Goal: Task Accomplishment & Management: Complete application form

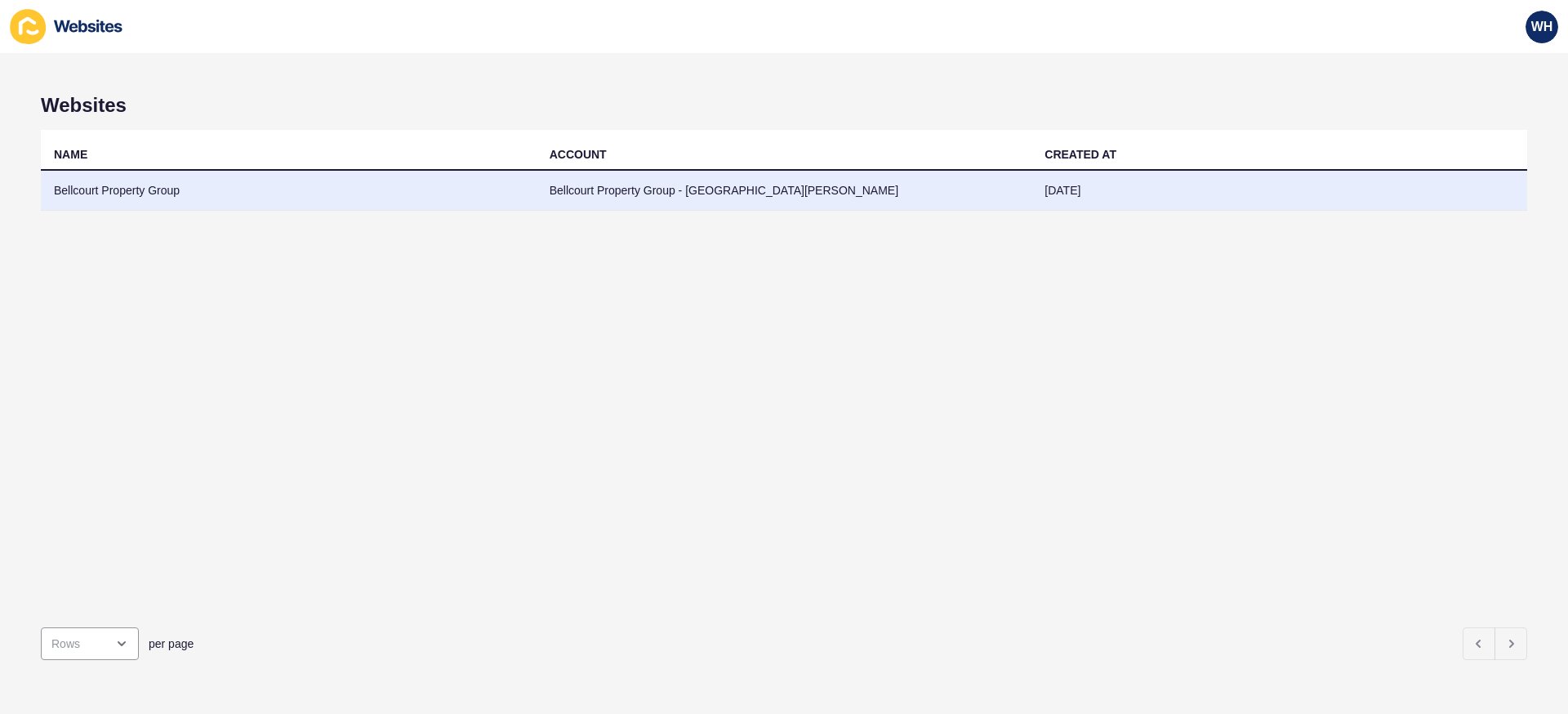
click at [343, 185] on td "Bellcourt Property Group" at bounding box center [288, 191] width 496 height 40
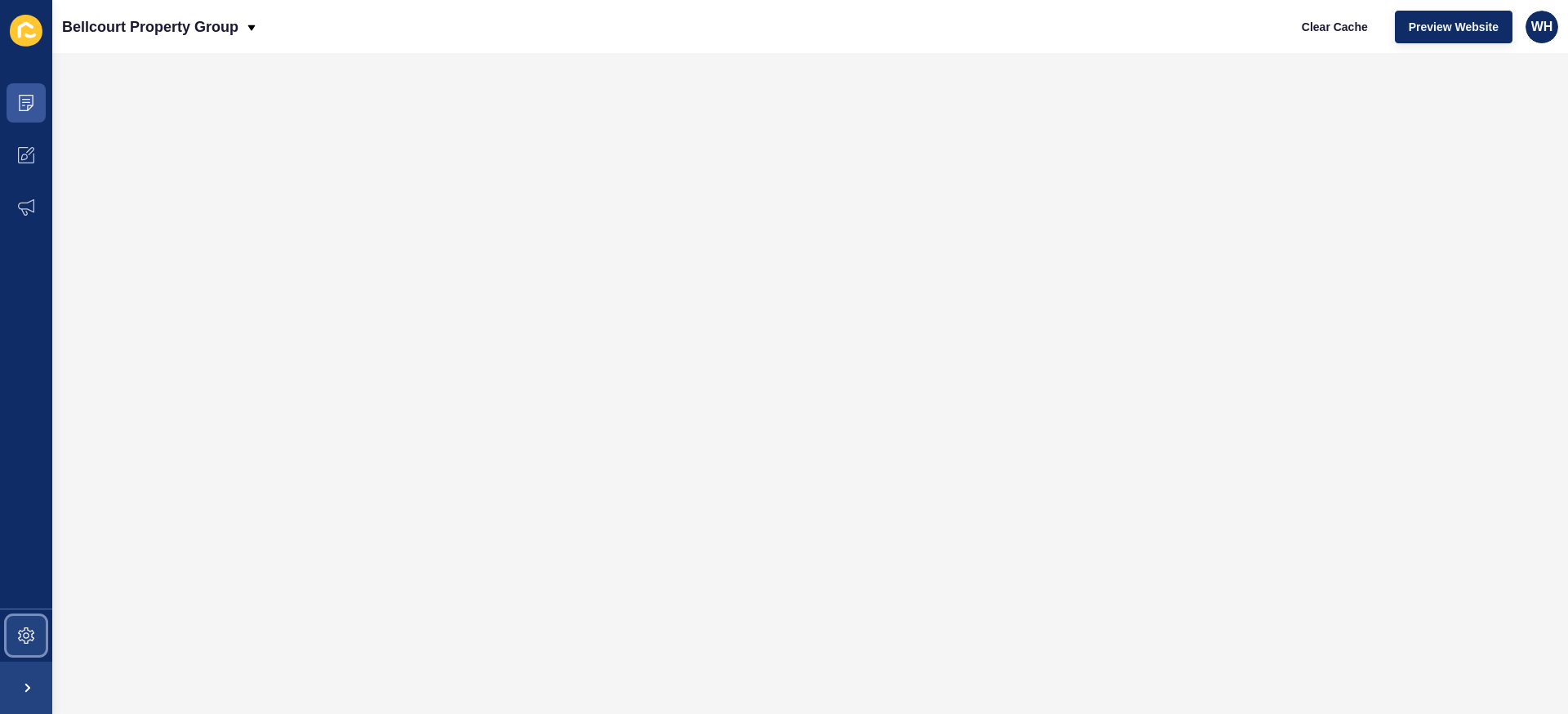
click at [35, 629] on span at bounding box center [26, 636] width 53 height 53
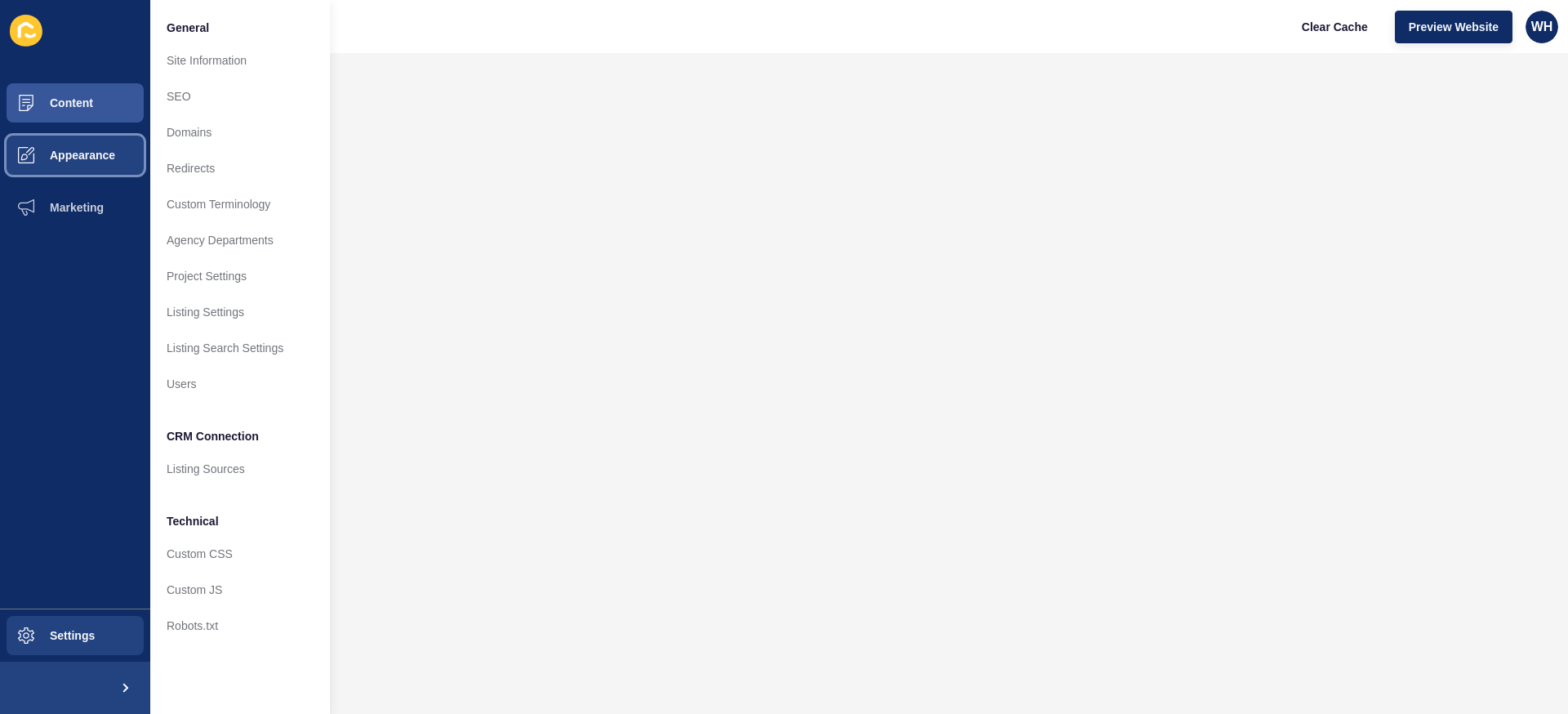
click at [110, 173] on button "Appearance" at bounding box center [75, 155] width 150 height 53
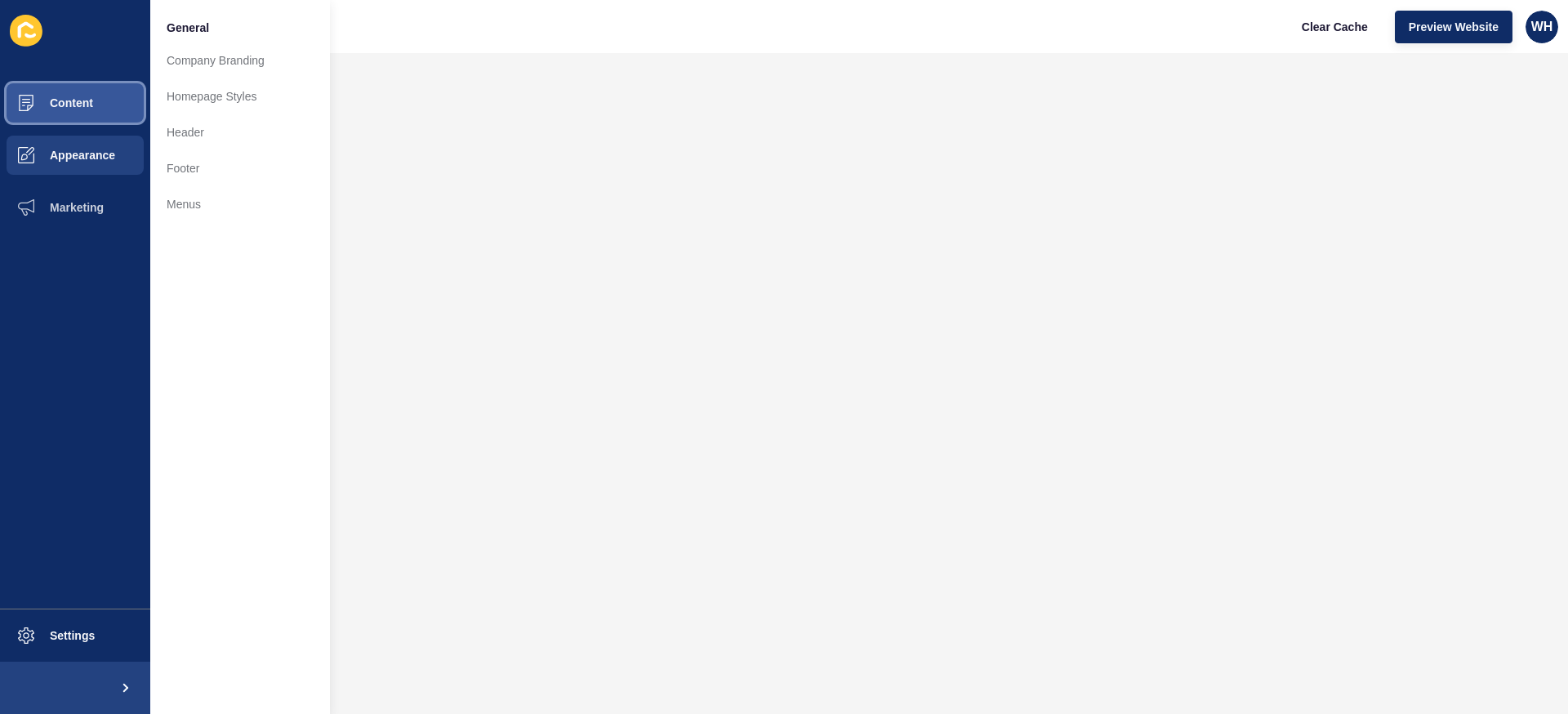
click at [95, 99] on button "Content" at bounding box center [75, 103] width 150 height 53
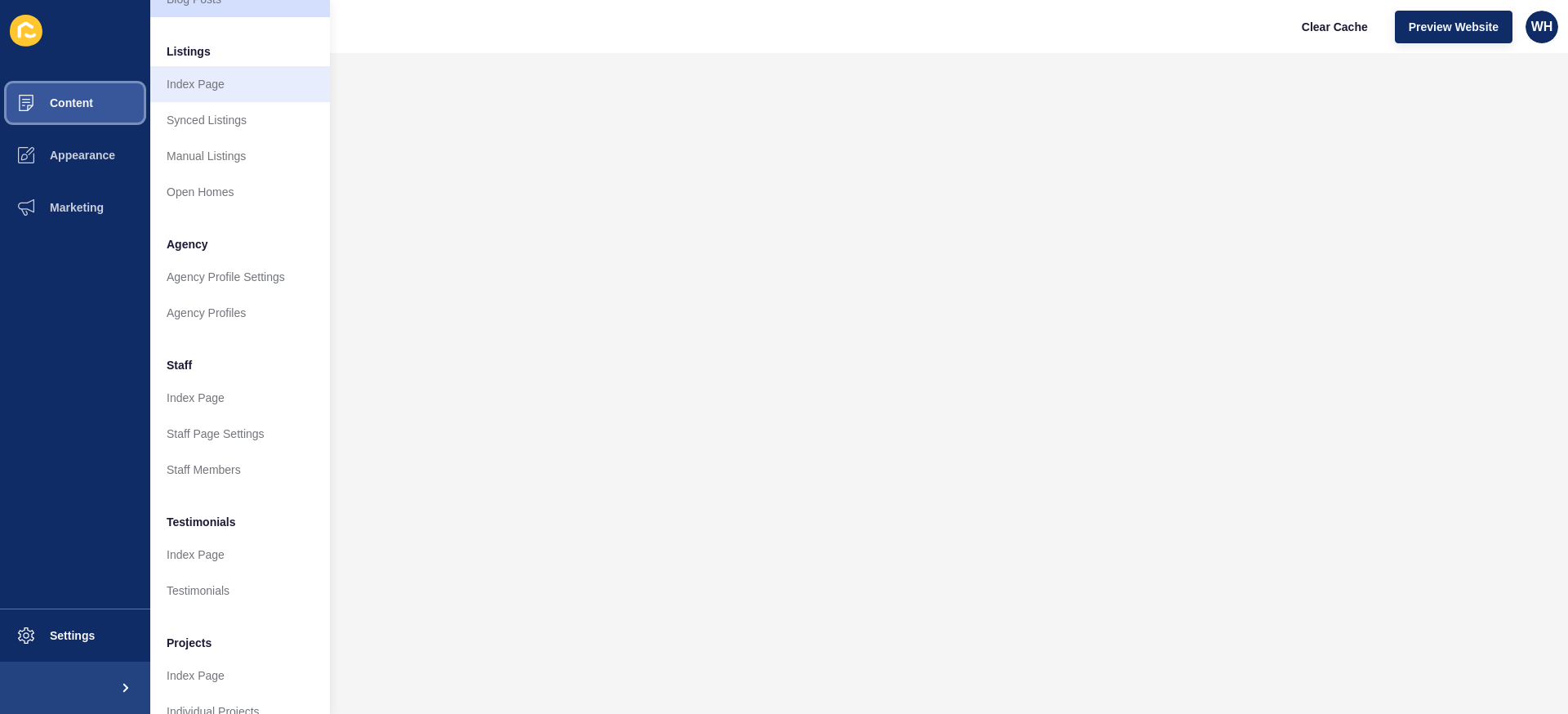
scroll to position [244, 0]
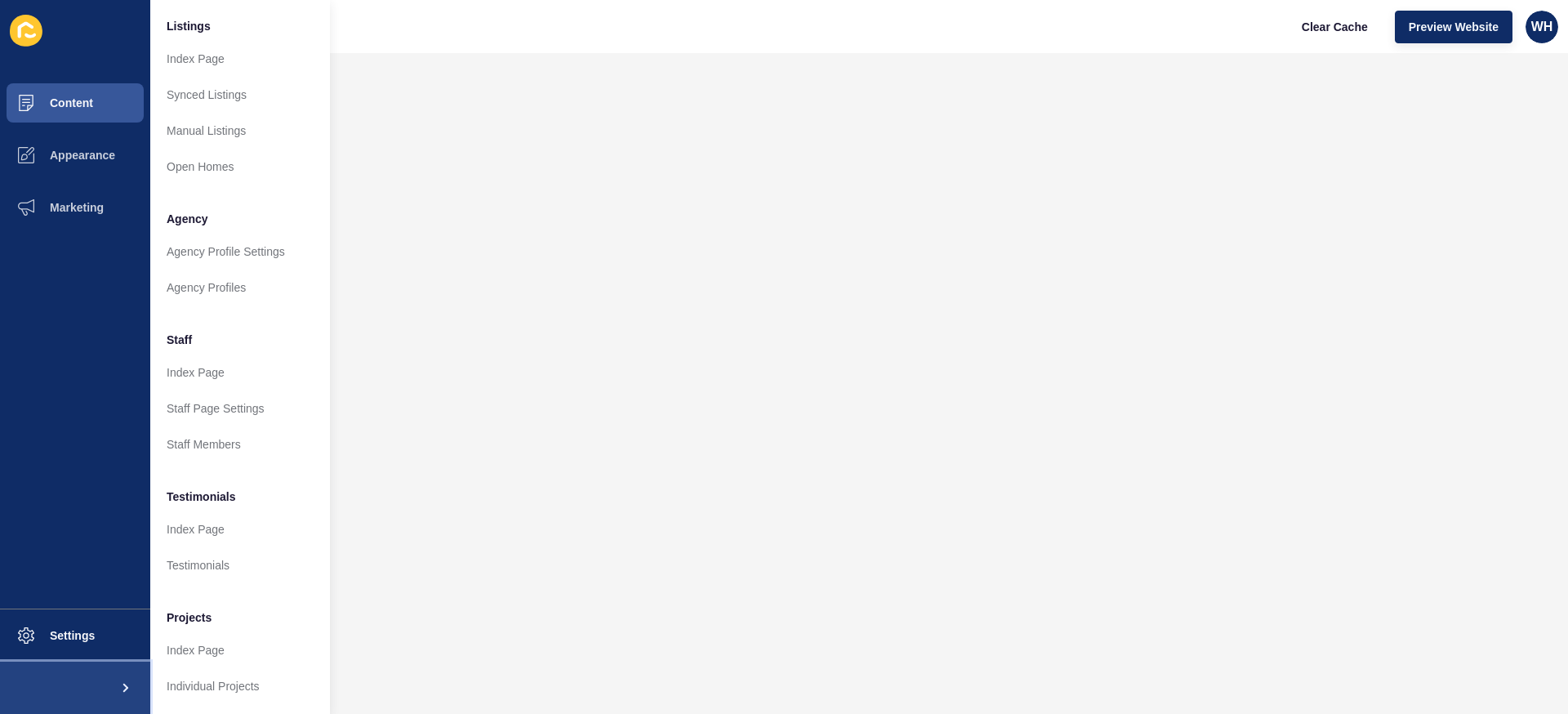
click at [123, 694] on span at bounding box center [124, 687] width 53 height 53
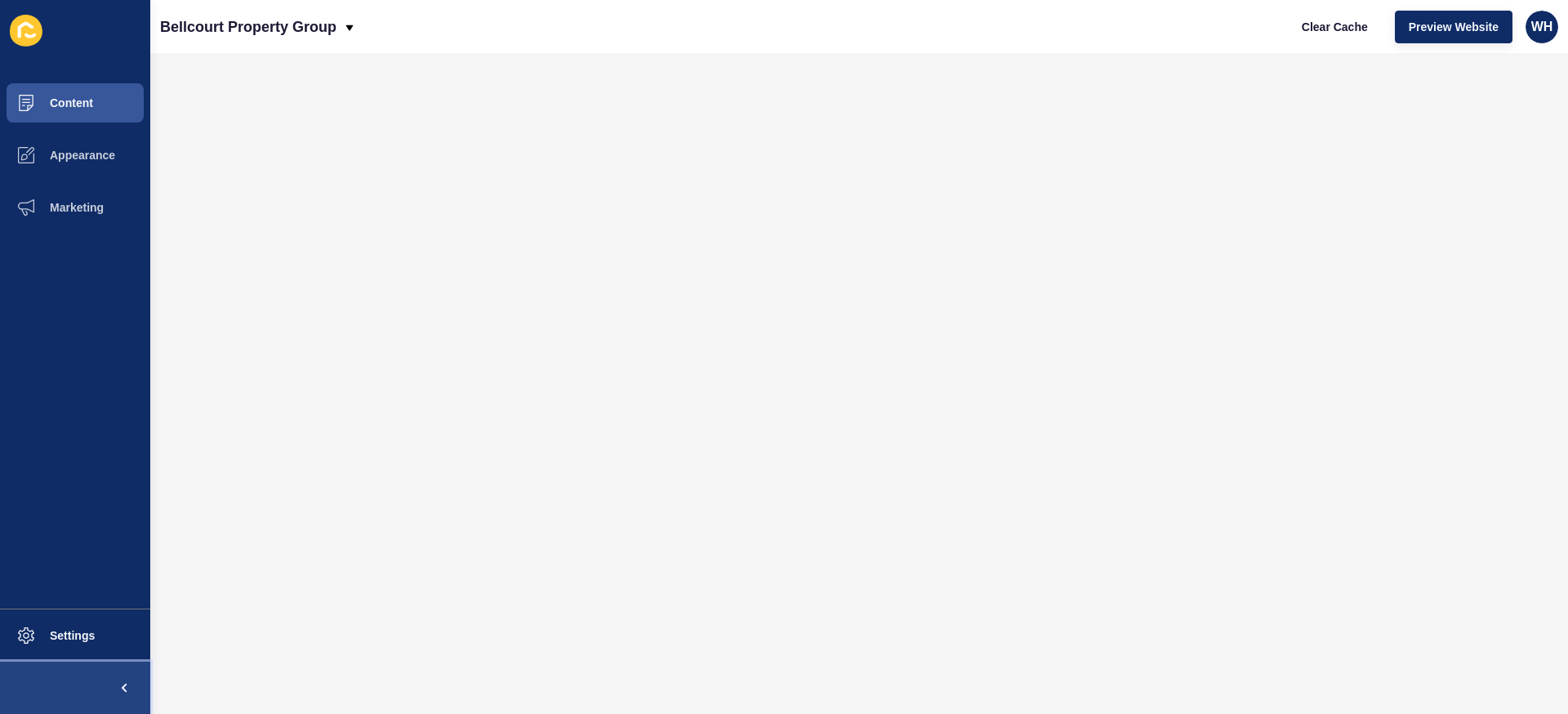
scroll to position [0, 0]
click at [120, 694] on span at bounding box center [124, 687] width 53 height 53
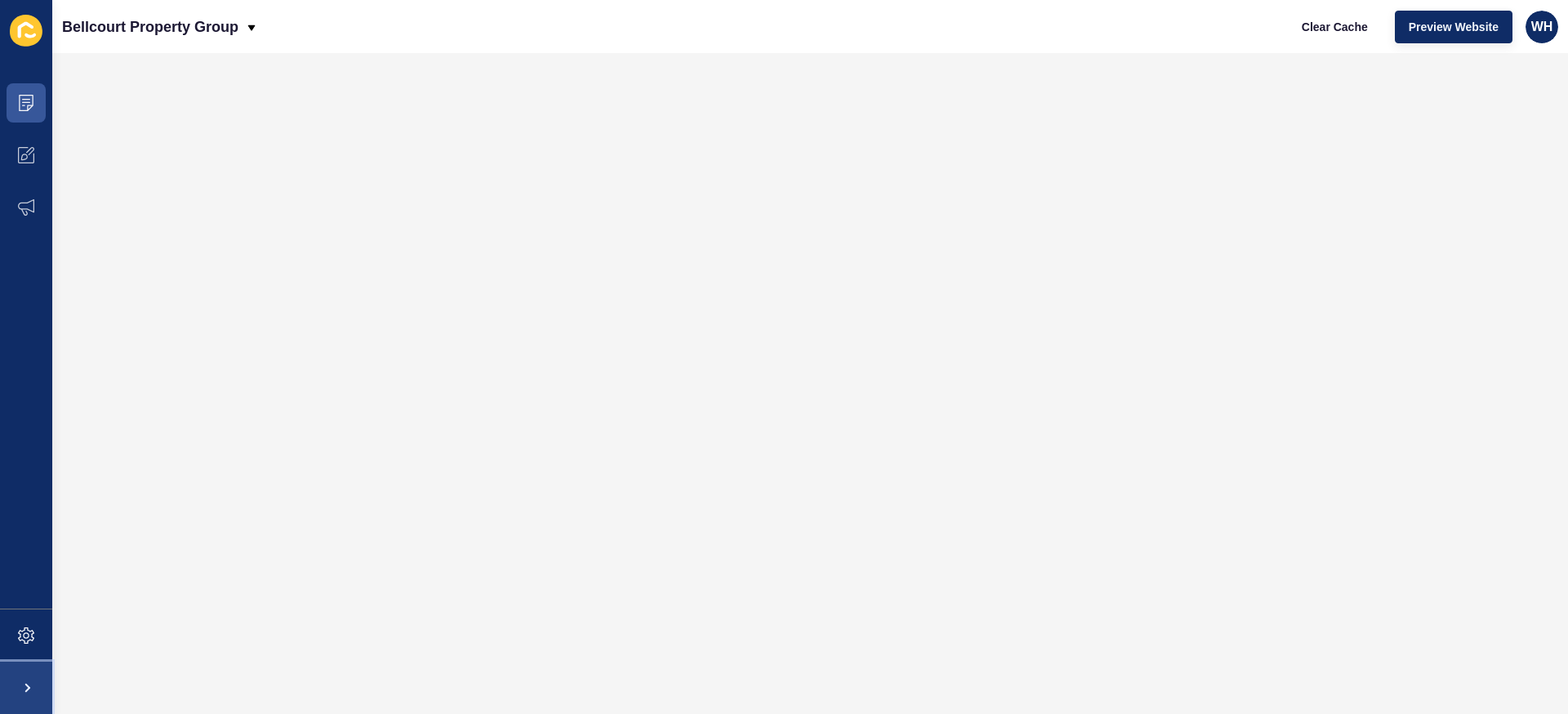
click at [28, 676] on span at bounding box center [26, 687] width 53 height 53
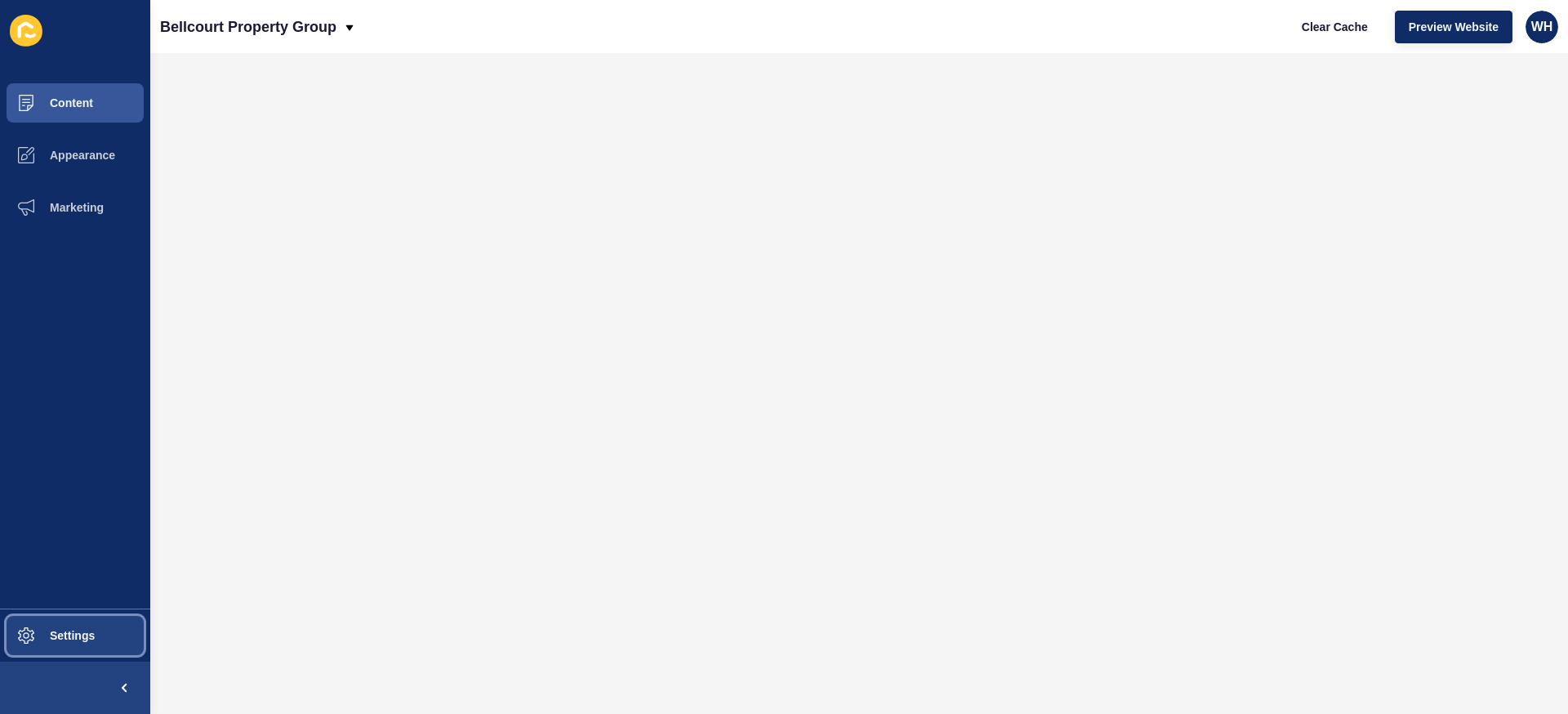
click at [28, 636] on span "Settings" at bounding box center [46, 636] width 98 height 13
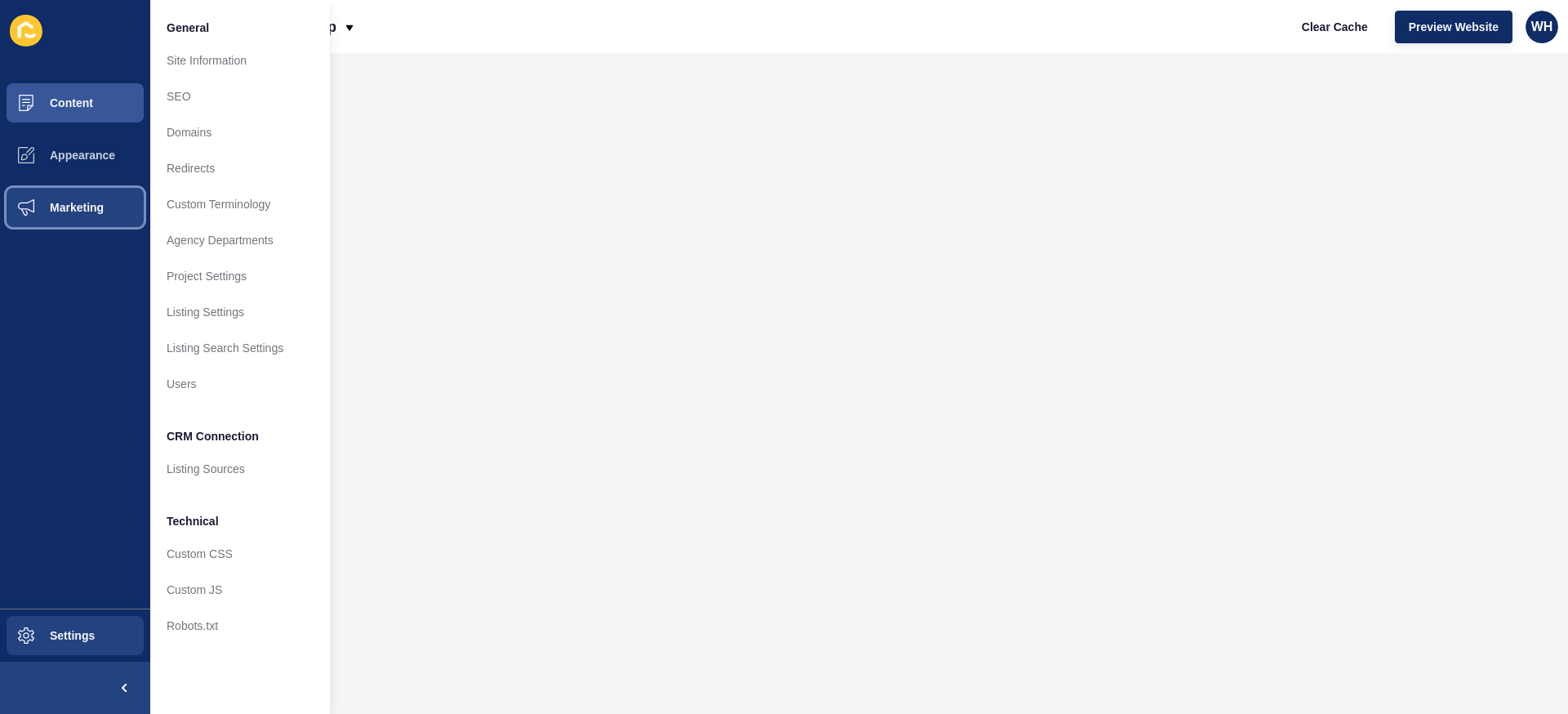
click at [45, 225] on span at bounding box center [26, 207] width 53 height 53
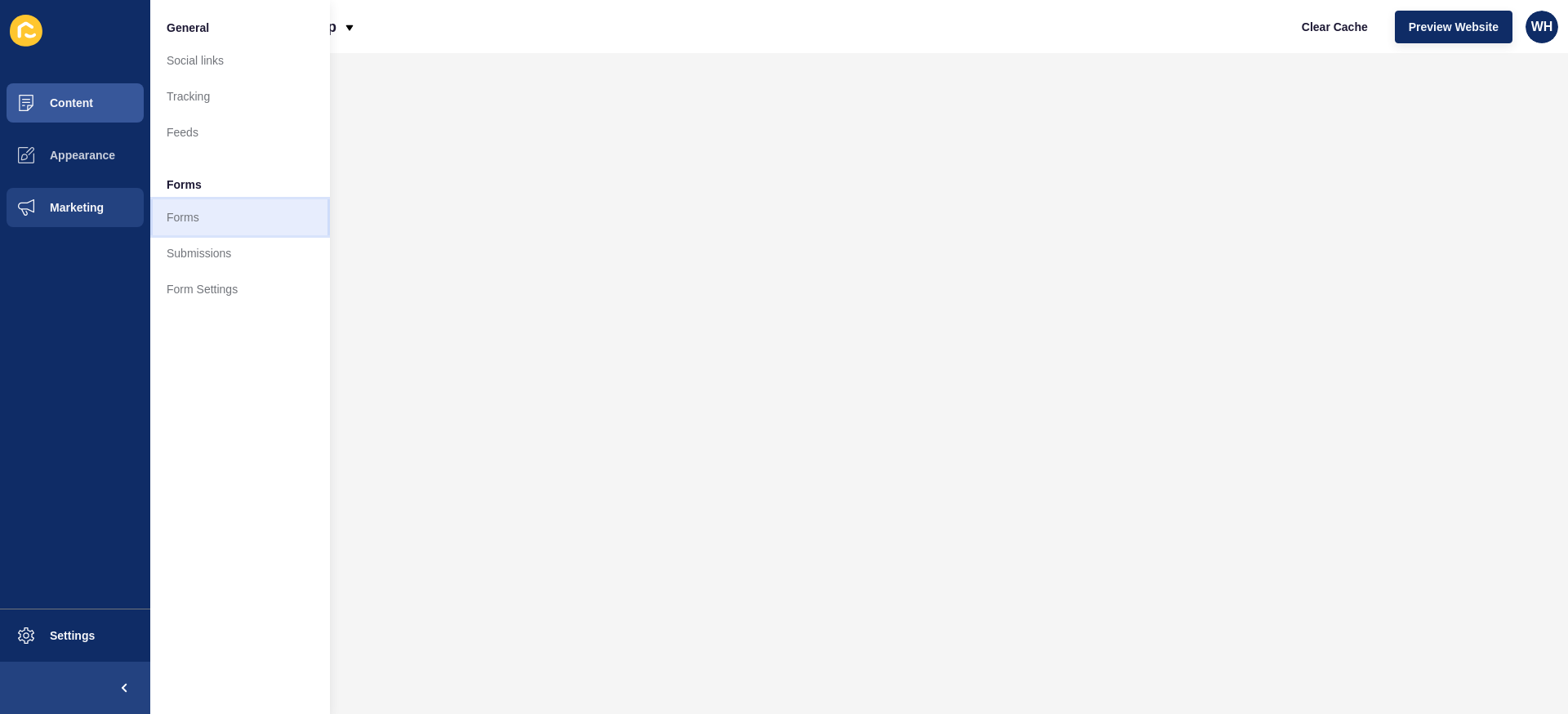
click at [177, 226] on link "Forms" at bounding box center [239, 217] width 179 height 36
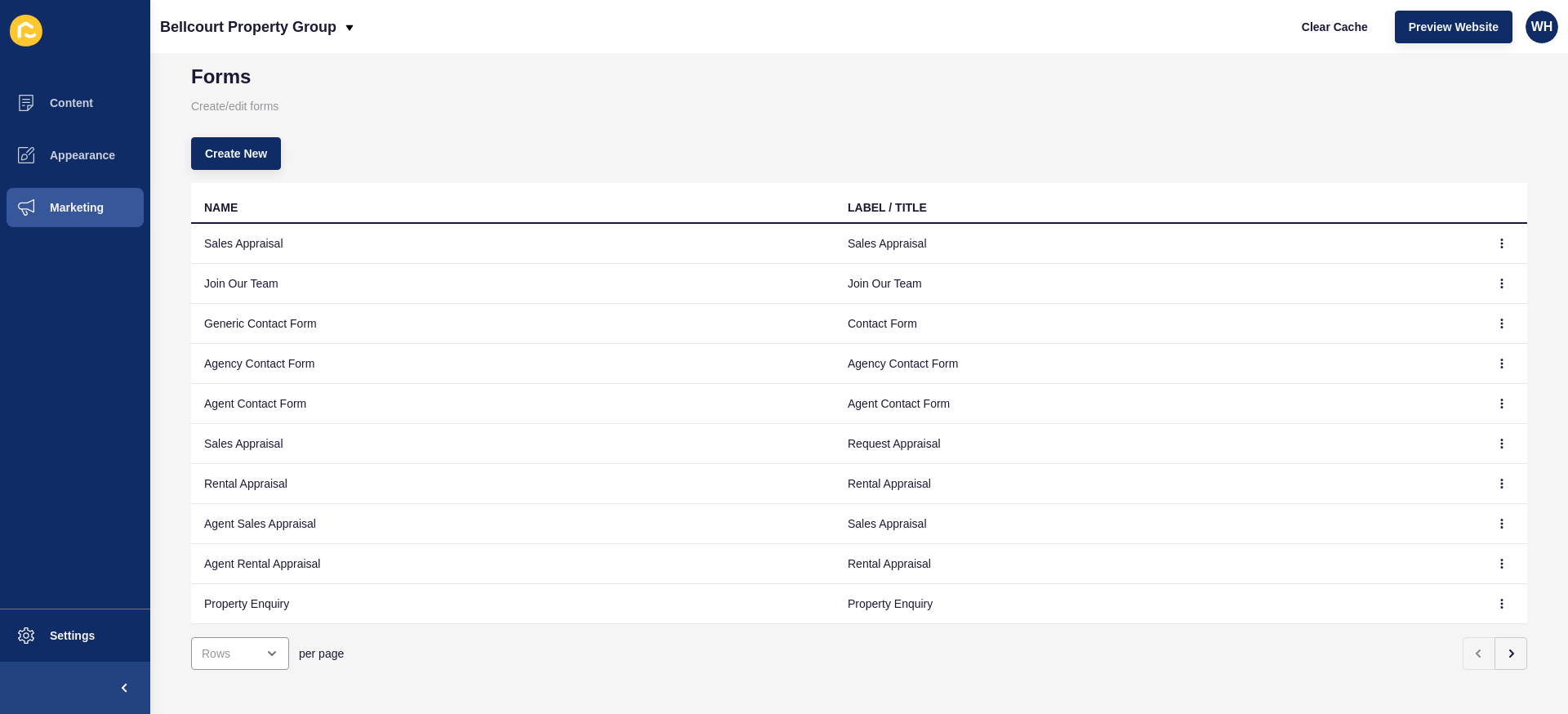
scroll to position [36, 0]
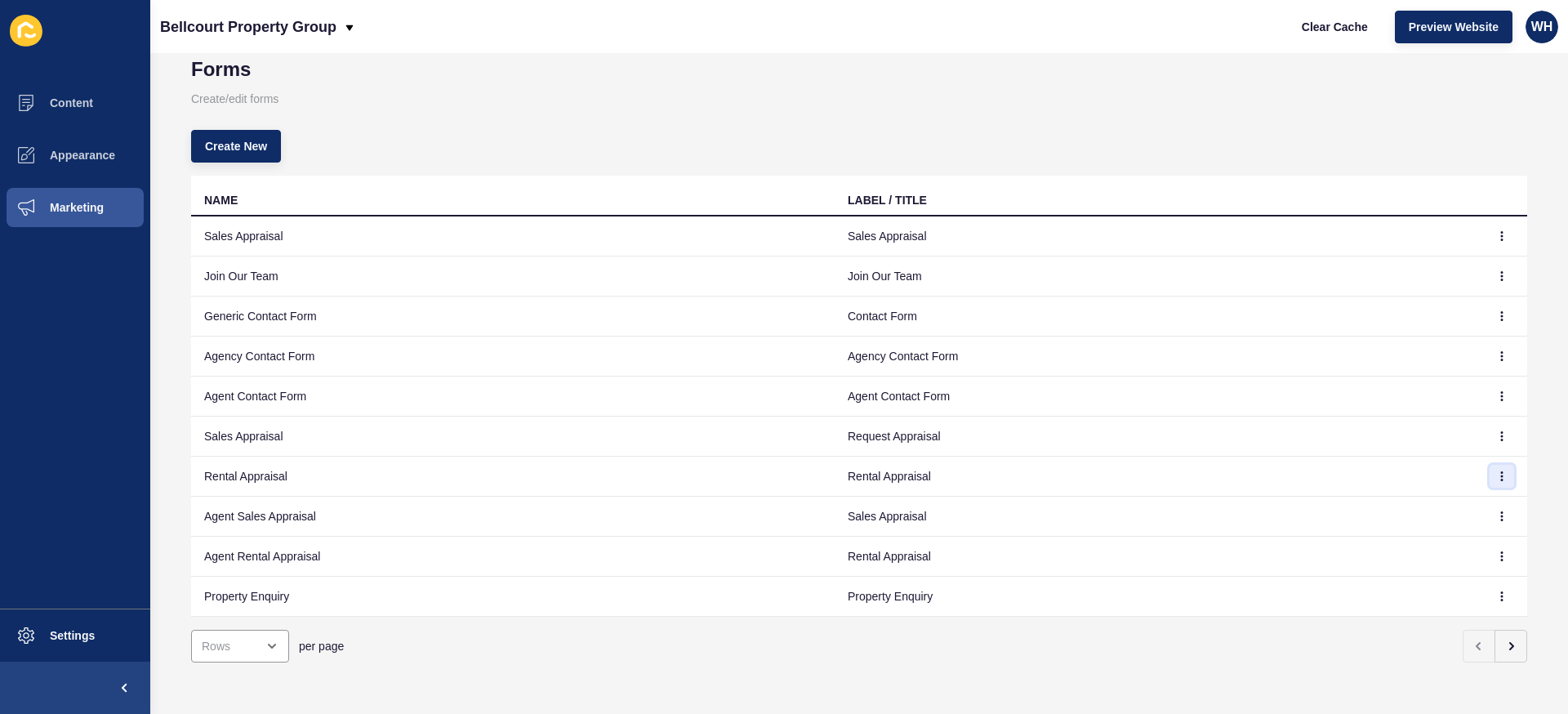
click at [1500, 476] on icon "button" at bounding box center [1501, 476] width 10 height 10
click at [1439, 520] on link "Edit" at bounding box center [1456, 509] width 114 height 36
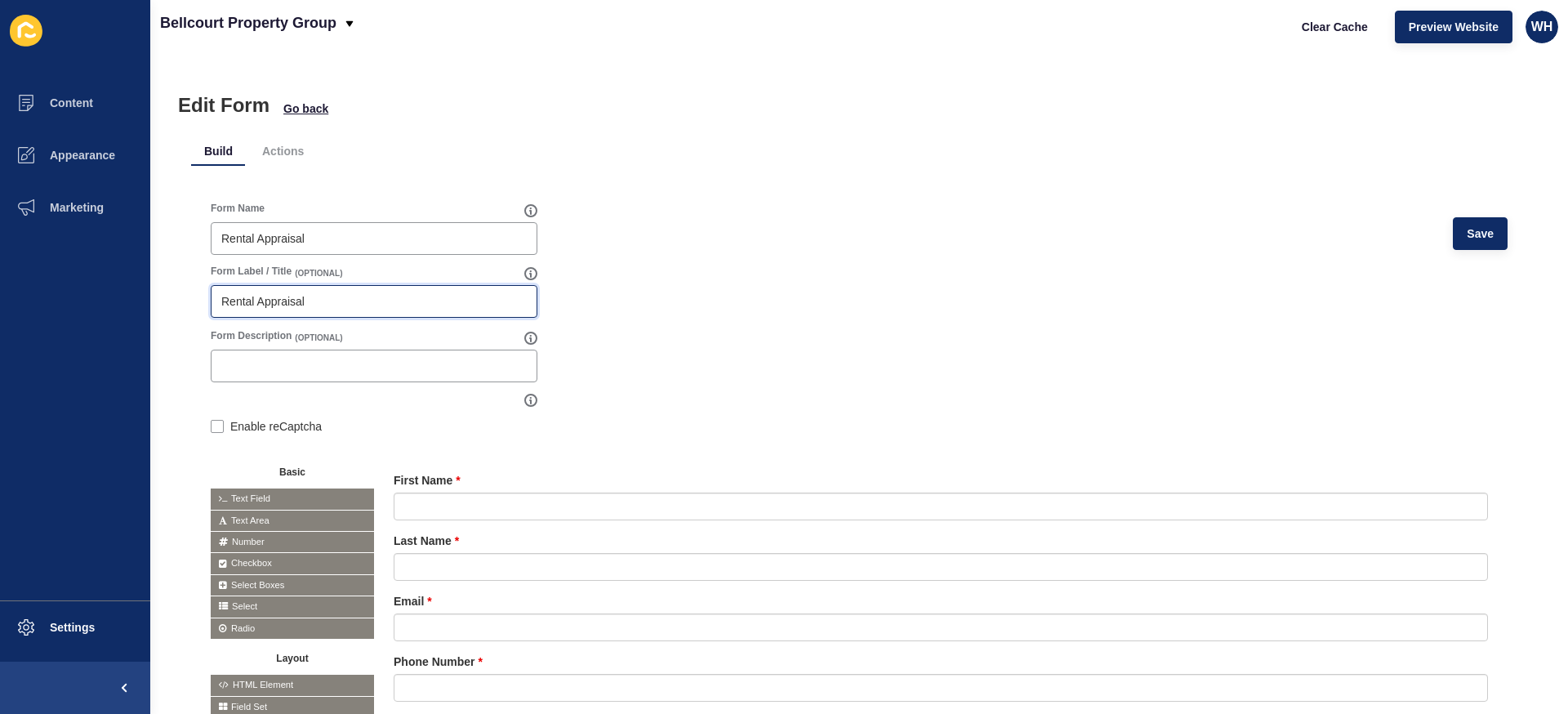
click at [279, 302] on input "Rental Appraisal" at bounding box center [373, 302] width 305 height 17
click at [289, 302] on input "Rental Appraisal" at bounding box center [373, 302] width 305 height 17
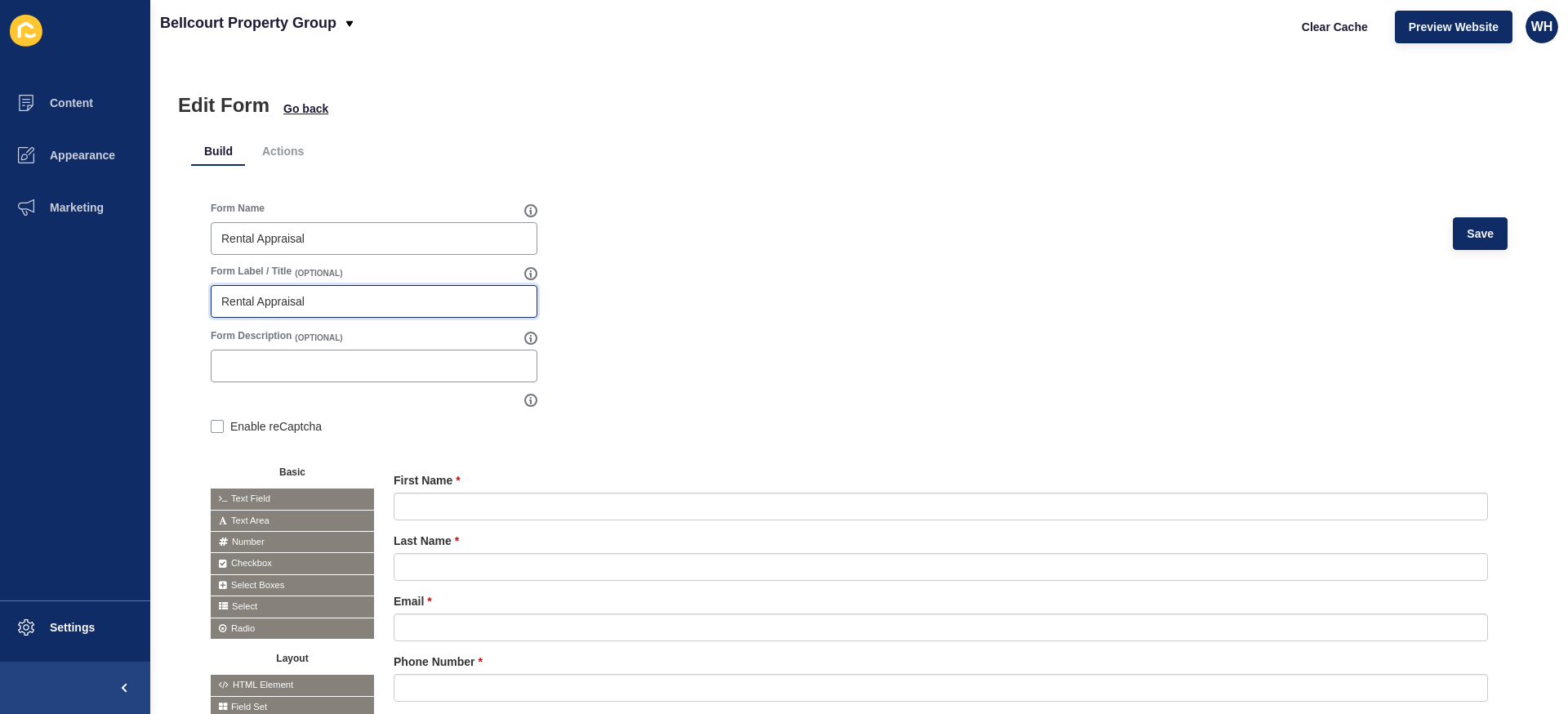
click at [289, 302] on input "Rental Appraisal" at bounding box center [373, 302] width 305 height 17
type input "Your Details"
click at [1461, 226] on button "Save" at bounding box center [1480, 234] width 55 height 33
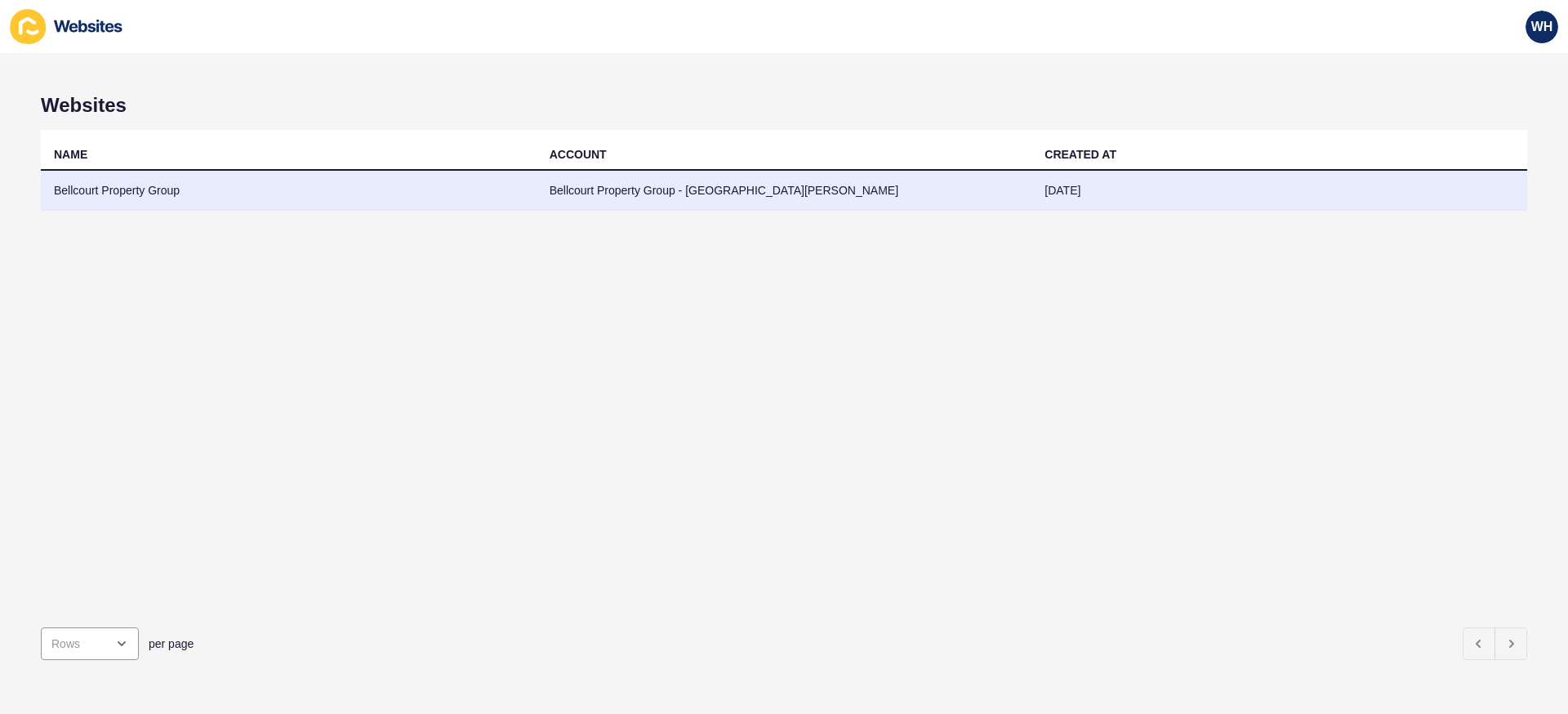
click at [308, 184] on td "Bellcourt Property Group" at bounding box center [288, 191] width 496 height 40
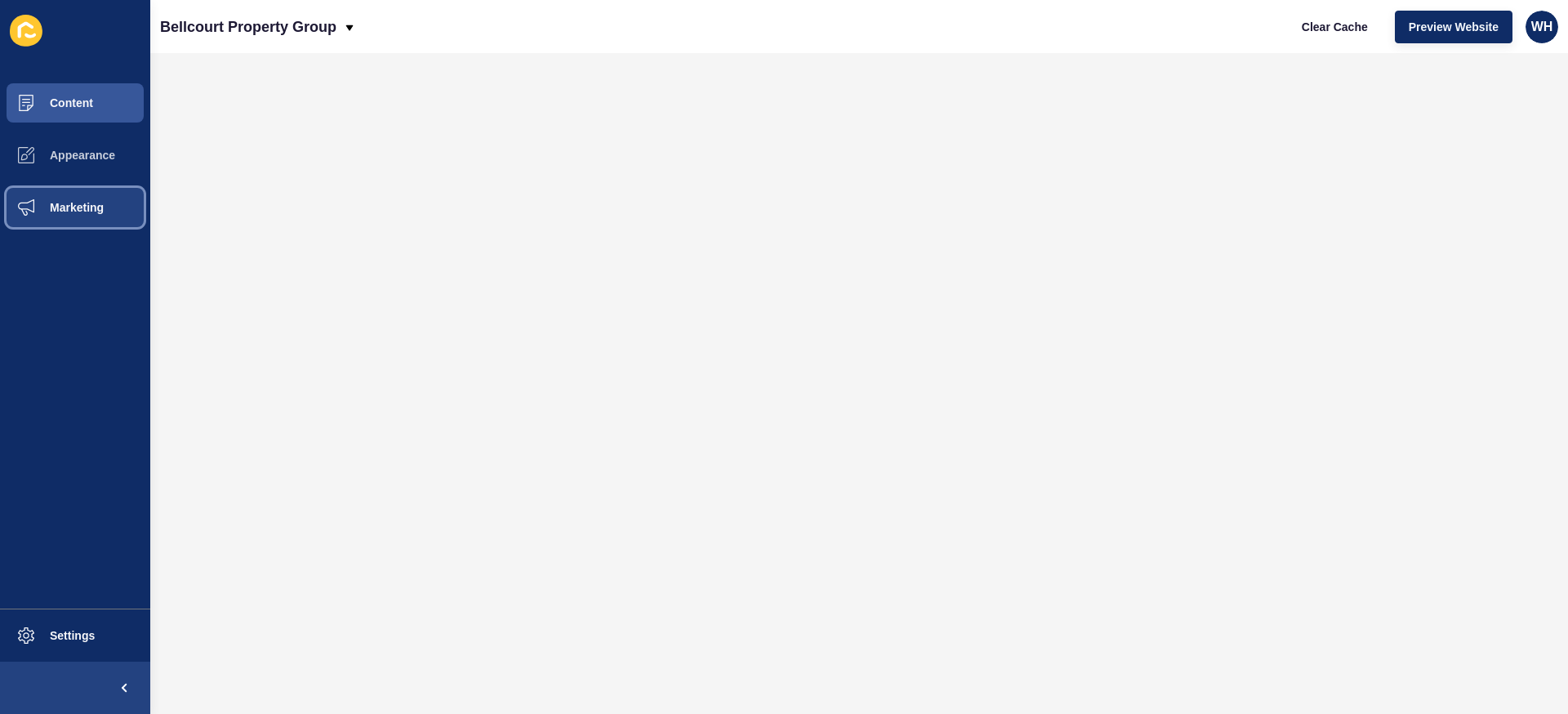
click at [71, 220] on button "Marketing" at bounding box center [75, 207] width 150 height 53
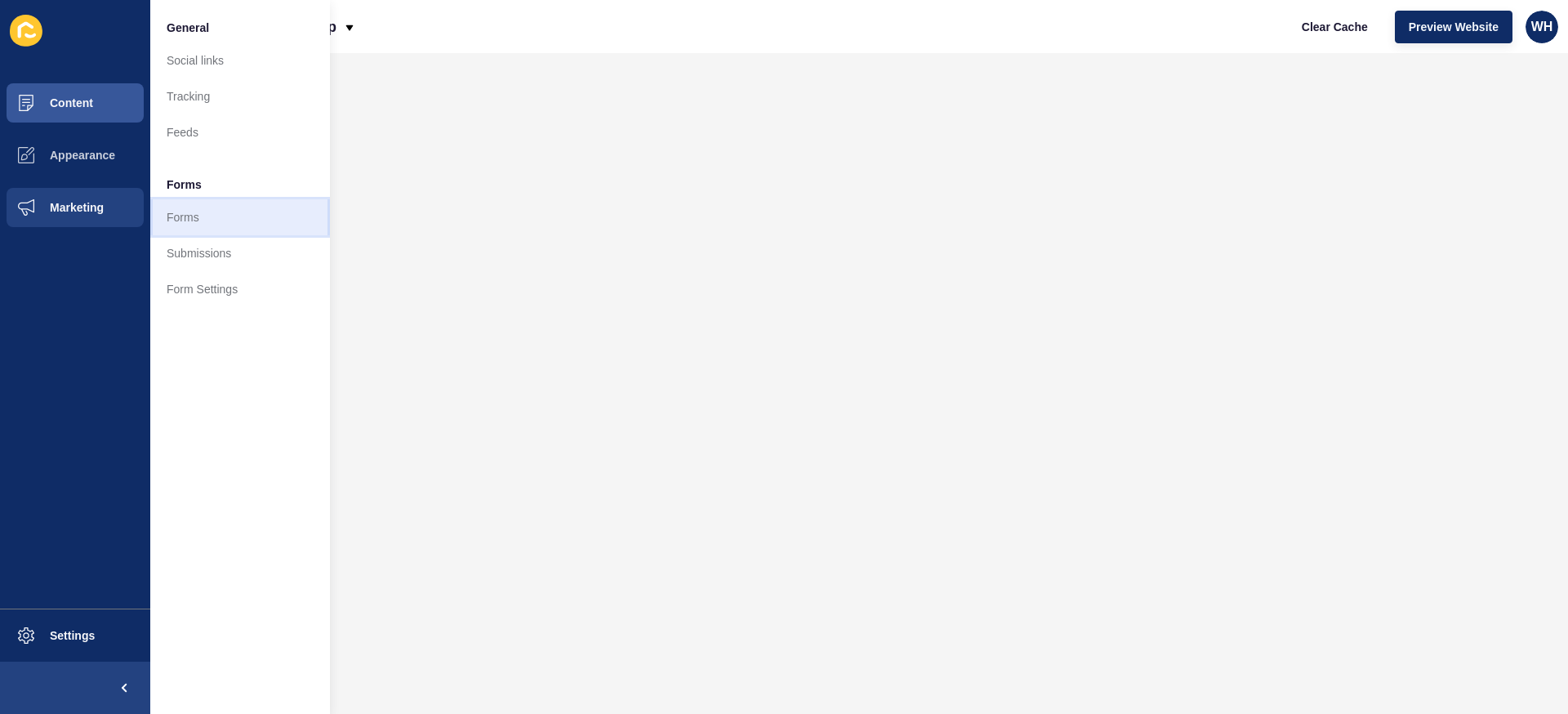
click at [216, 215] on link "Forms" at bounding box center [239, 217] width 179 height 36
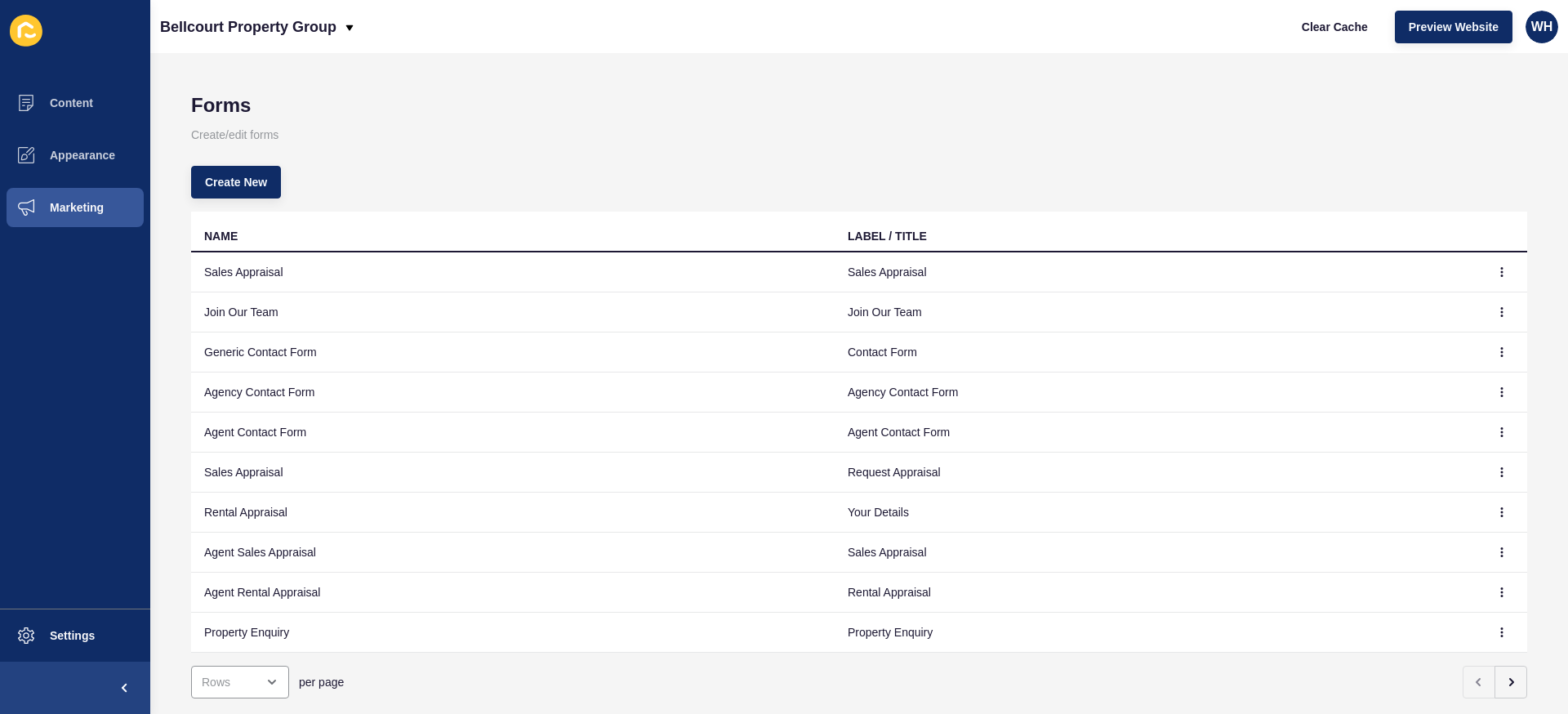
scroll to position [8, 0]
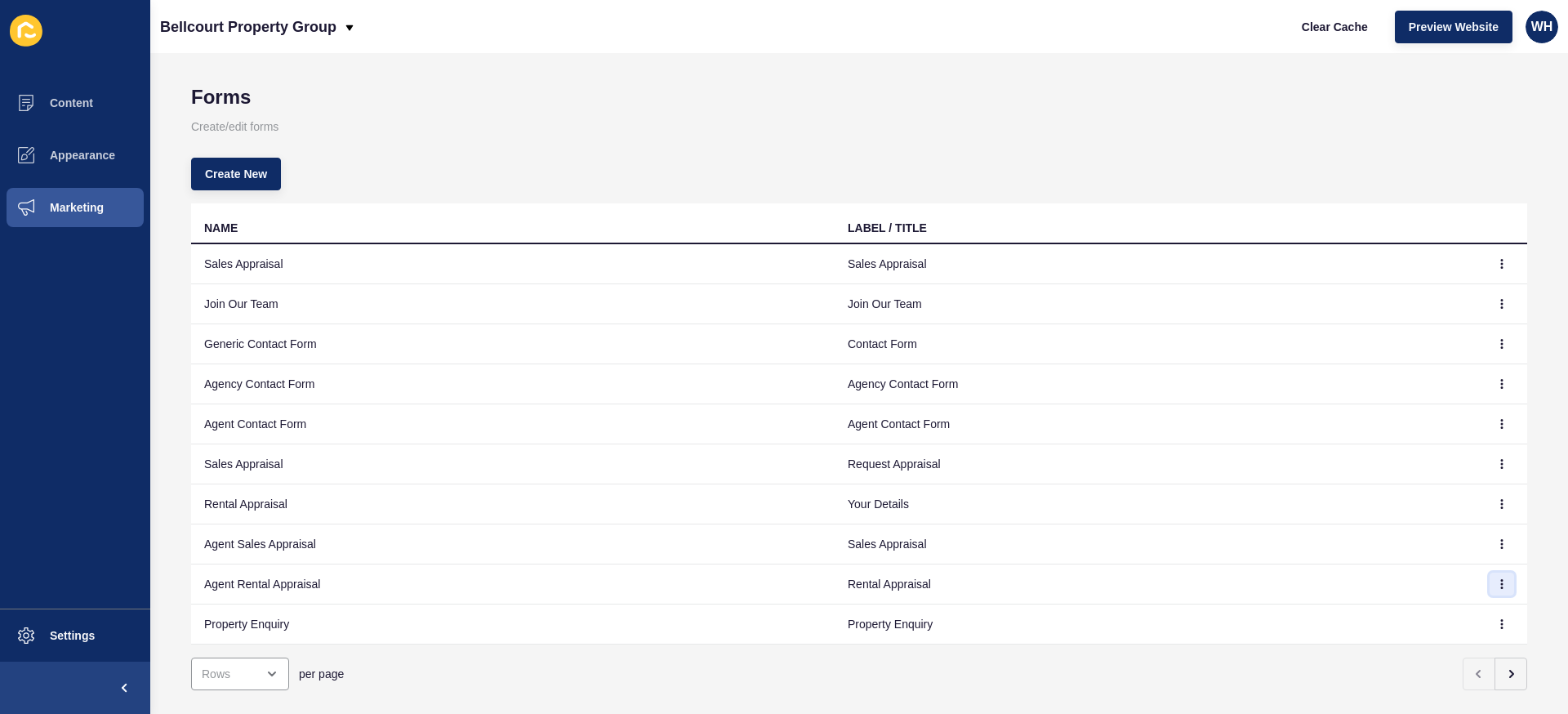
click at [1500, 581] on icon "button" at bounding box center [1501, 584] width 10 height 10
click at [1450, 607] on link "Edit" at bounding box center [1456, 616] width 114 height 36
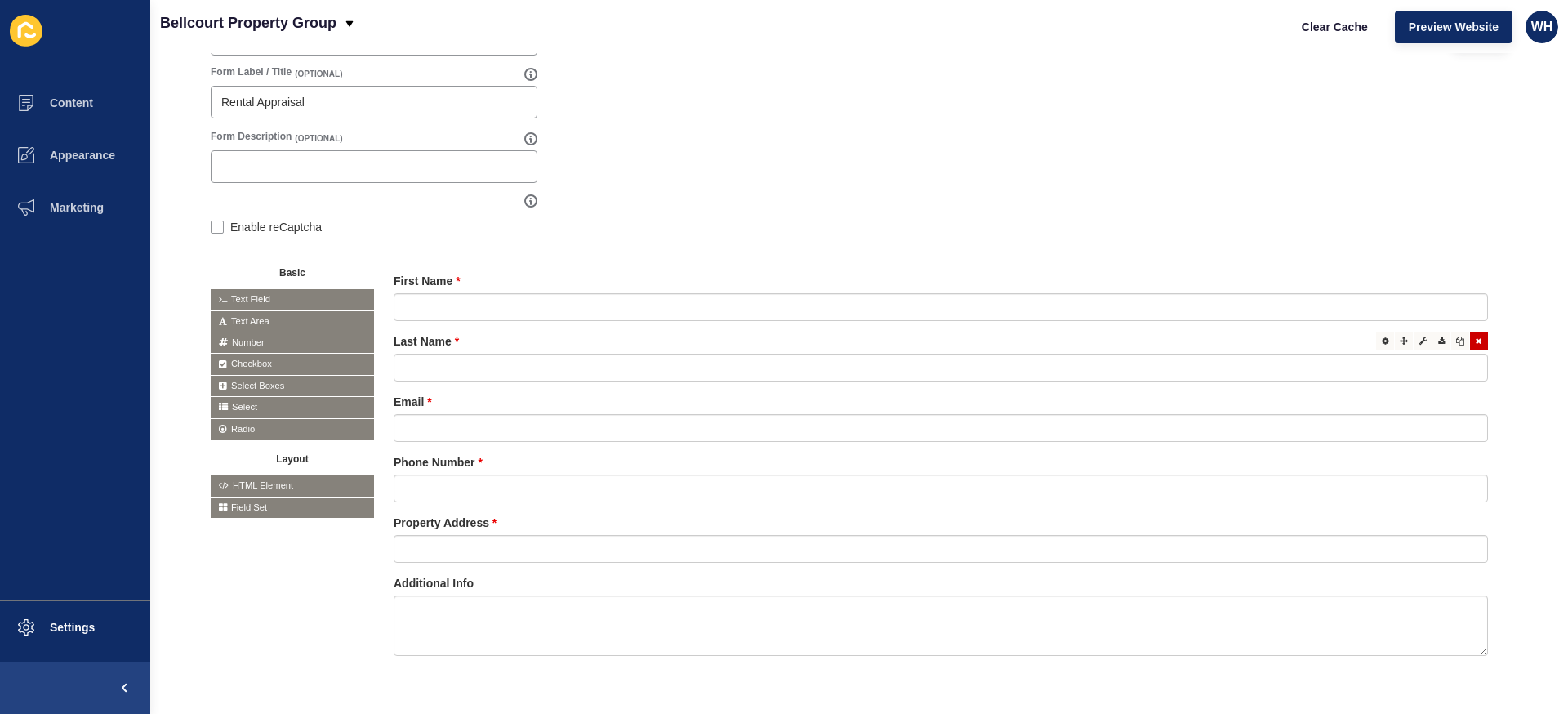
scroll to position [242, 0]
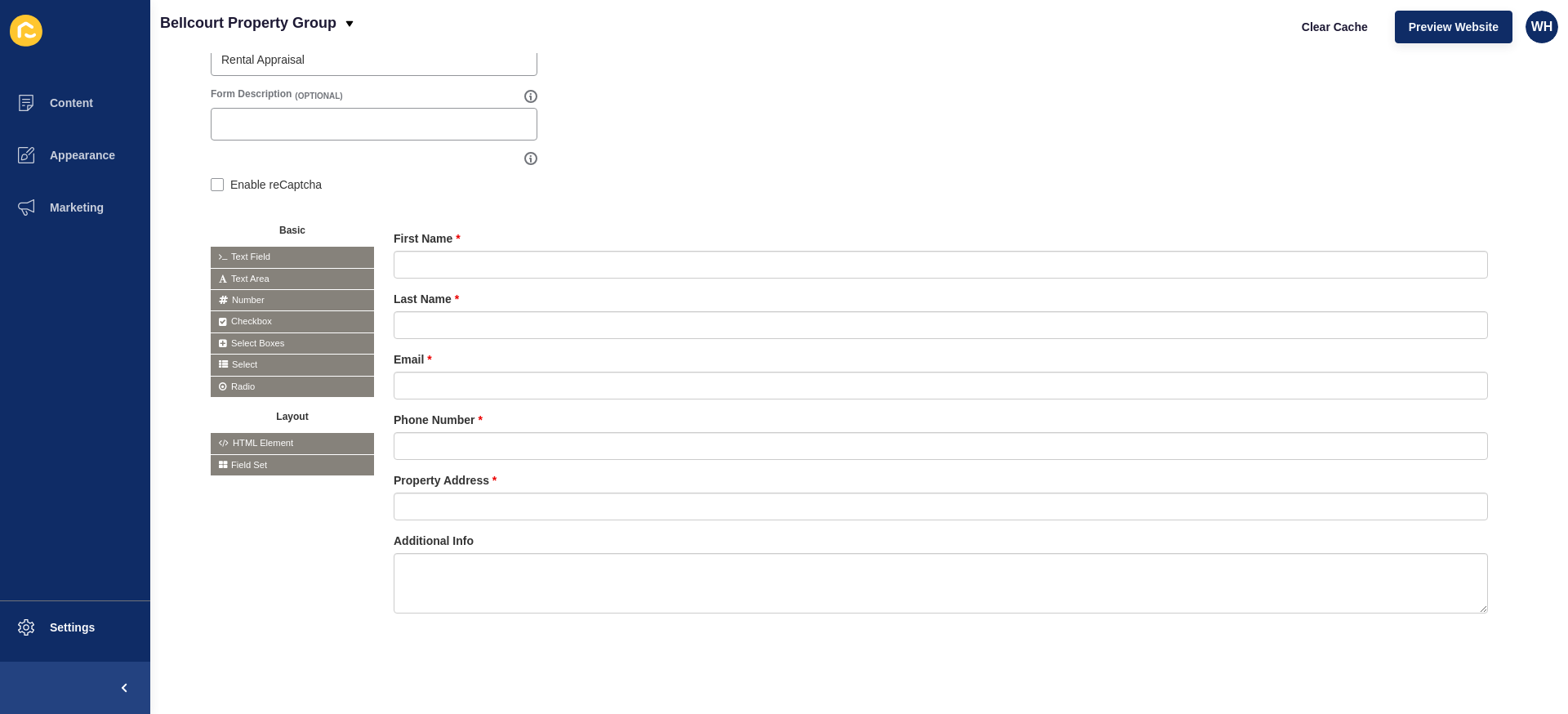
click at [255, 258] on span "Text Field" at bounding box center [293, 257] width 163 height 20
click at [244, 254] on span "Text Field" at bounding box center [293, 257] width 163 height 20
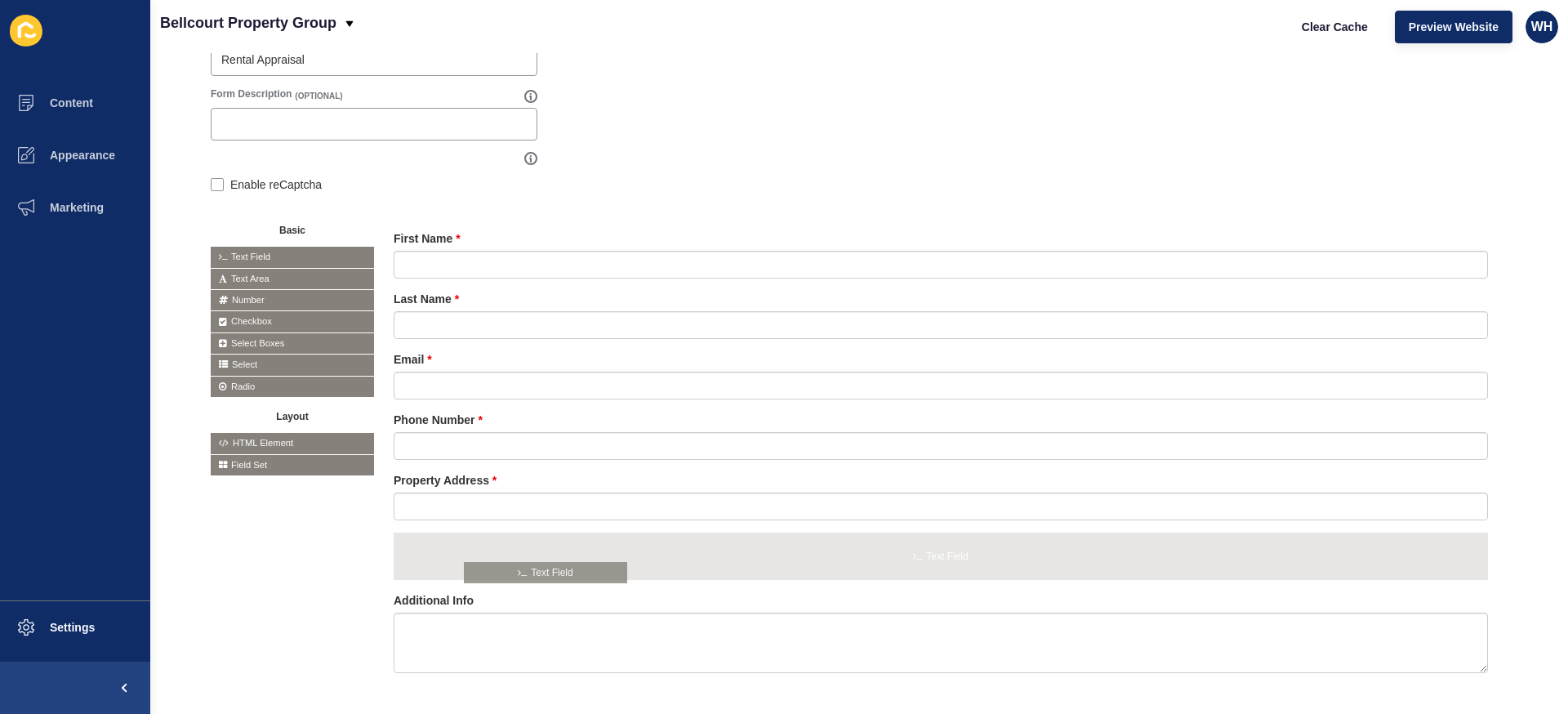
drag, startPoint x: 308, startPoint y: 259, endPoint x: 566, endPoint y: 575, distance: 407.9
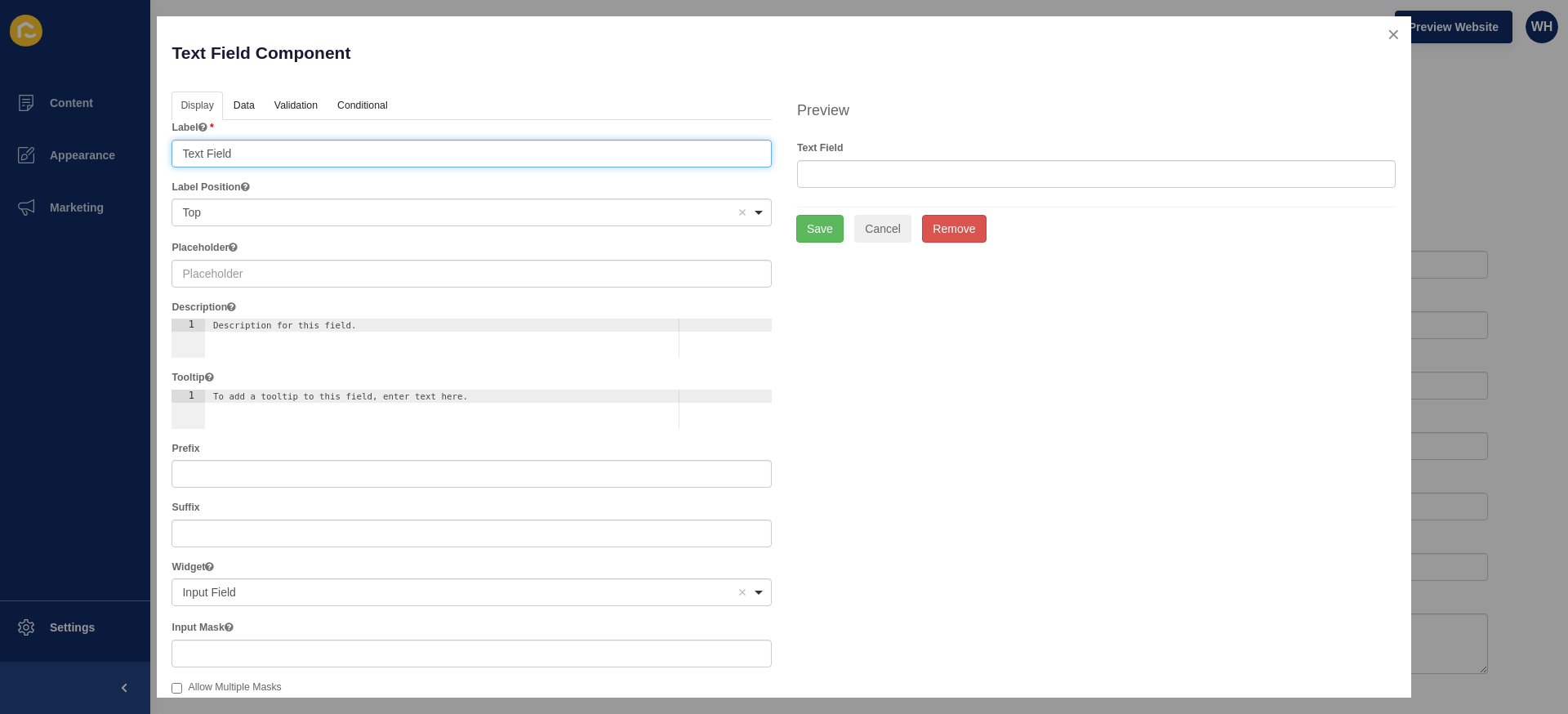
click at [203, 148] on input "Text Field" at bounding box center [472, 153] width 600 height 28
type input "Suburb"
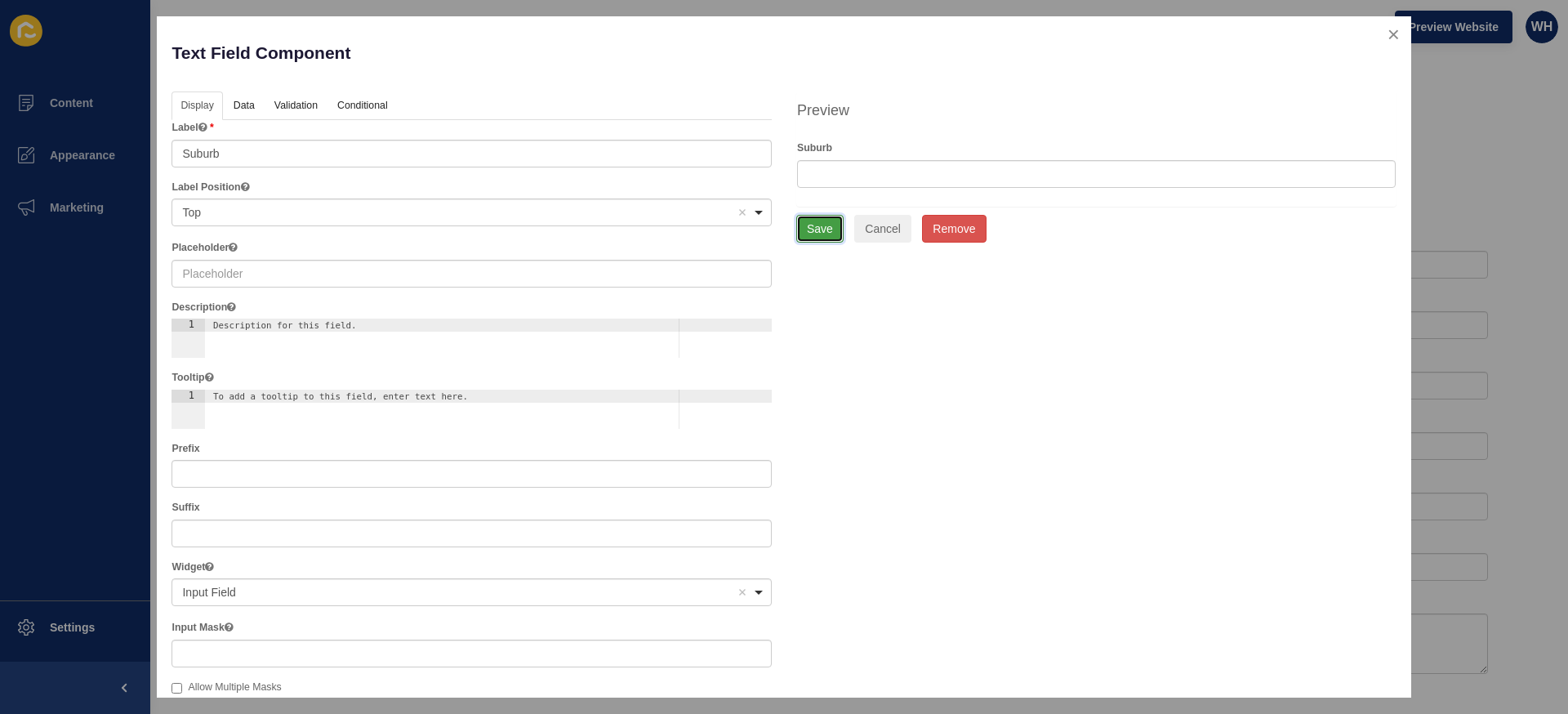
click at [830, 235] on button "Save" at bounding box center [819, 229] width 48 height 28
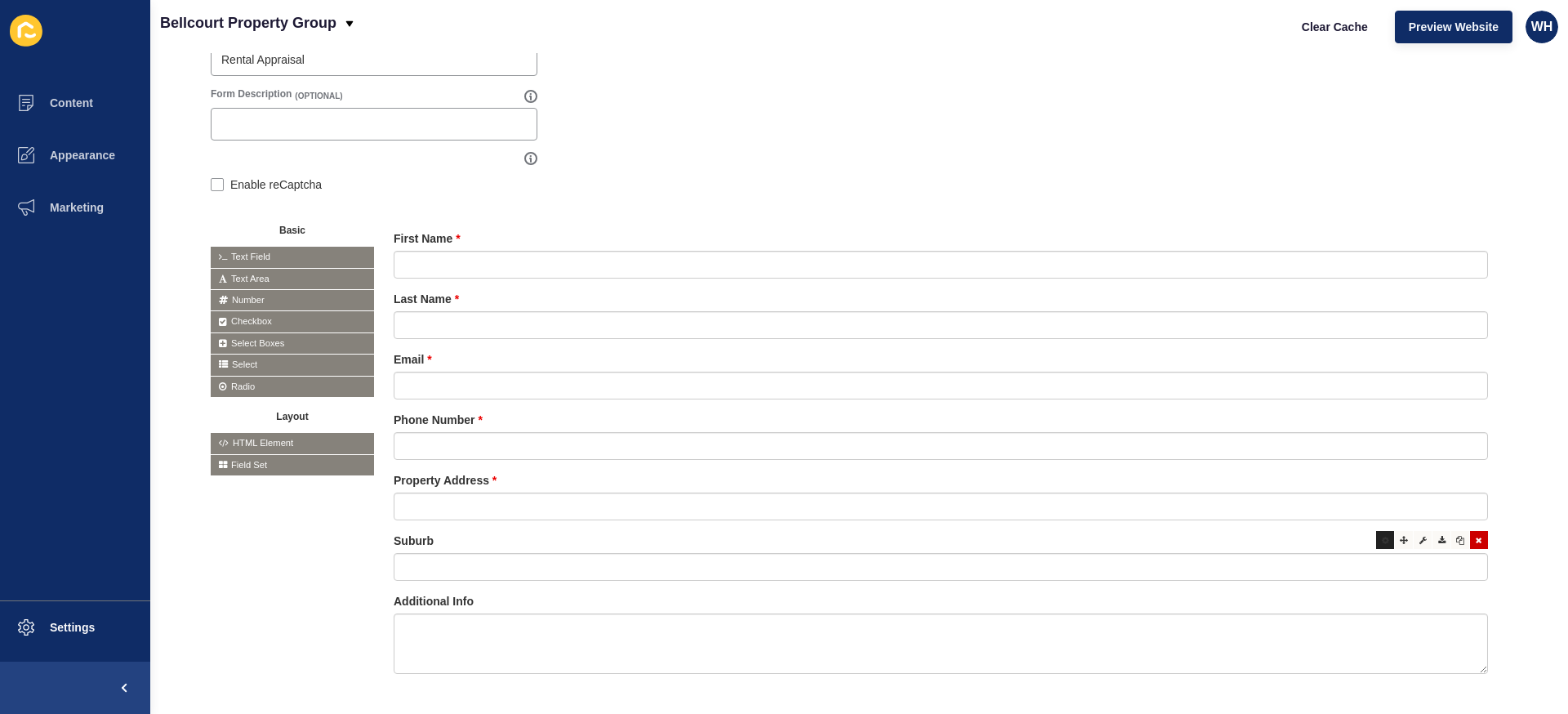
click at [1387, 536] on icon at bounding box center [1385, 541] width 8 height 8
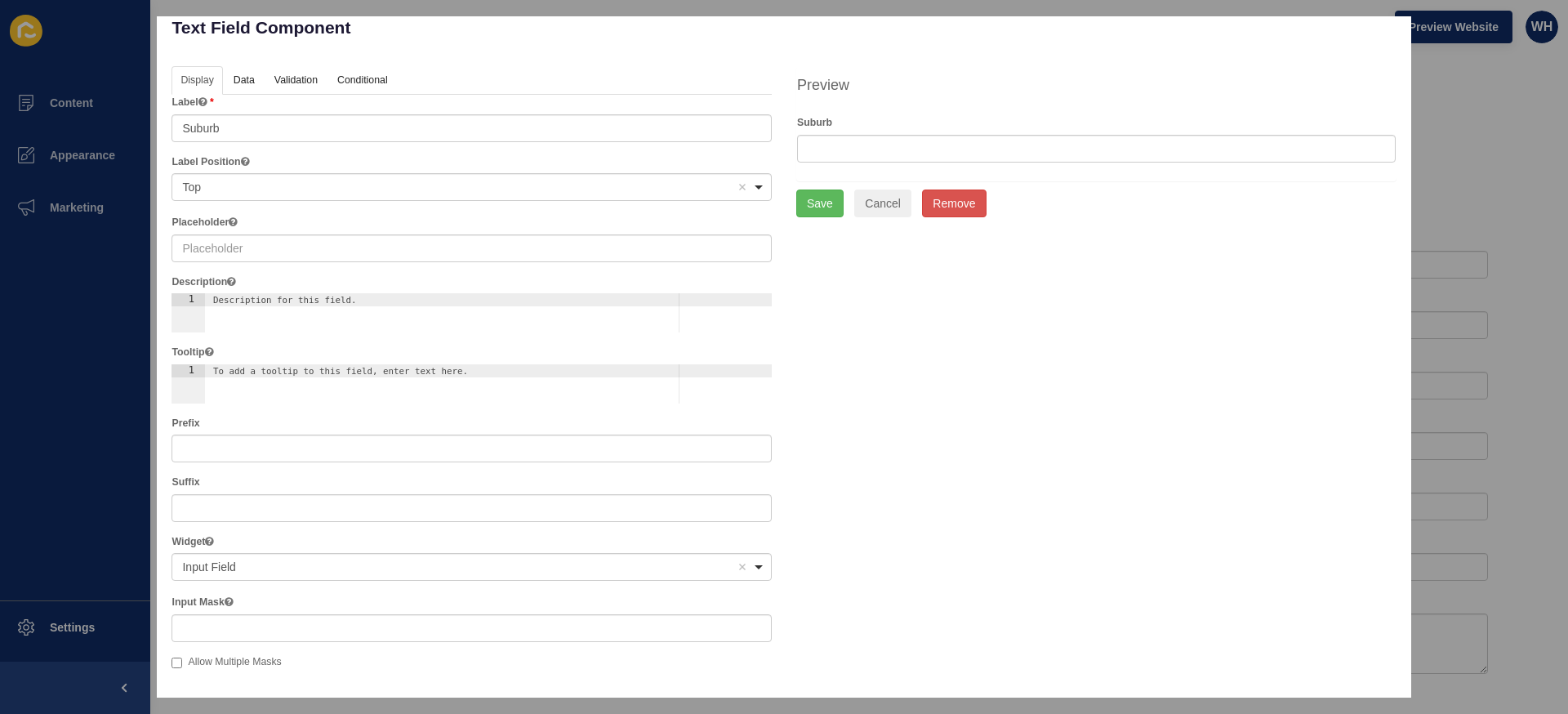
scroll to position [0, 0]
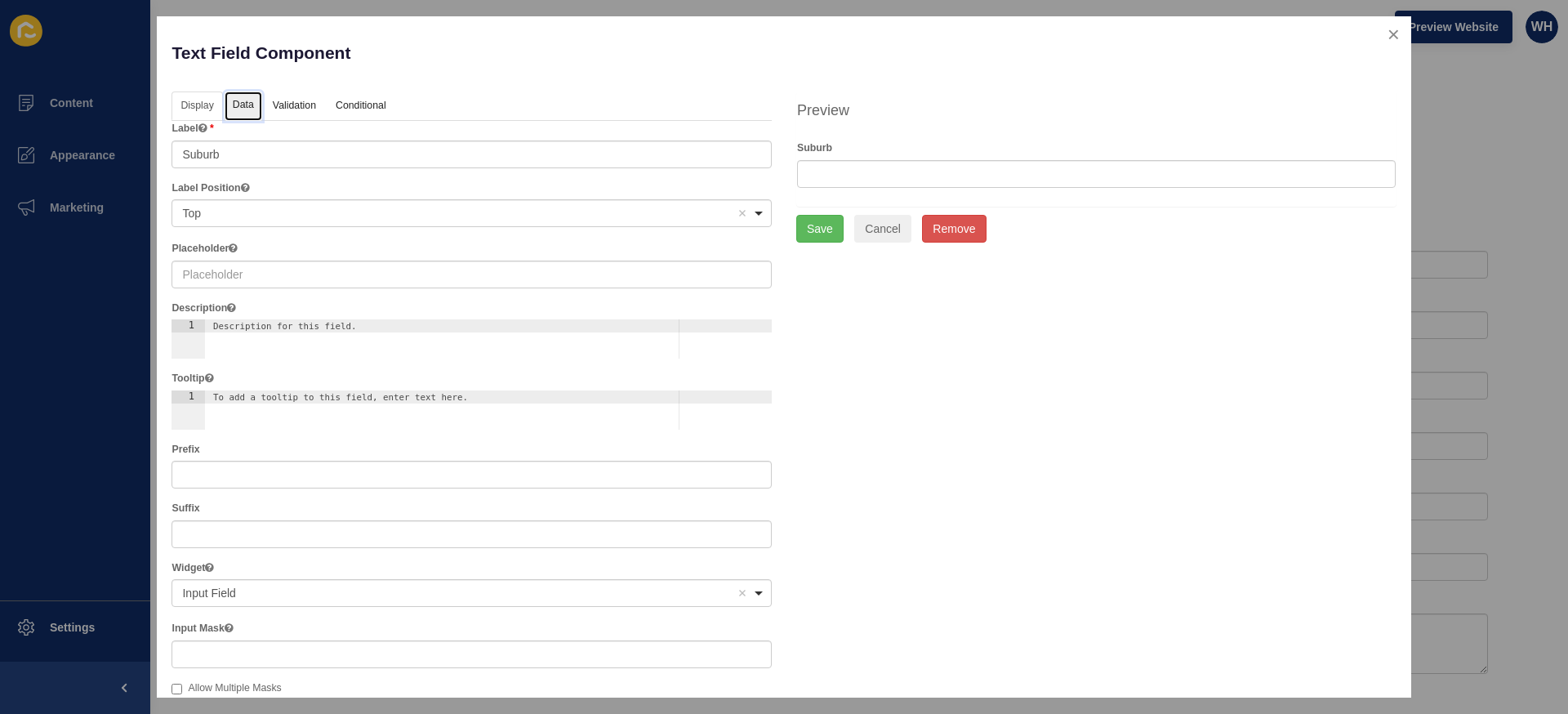
click at [244, 98] on link "Data" at bounding box center [243, 107] width 38 height 30
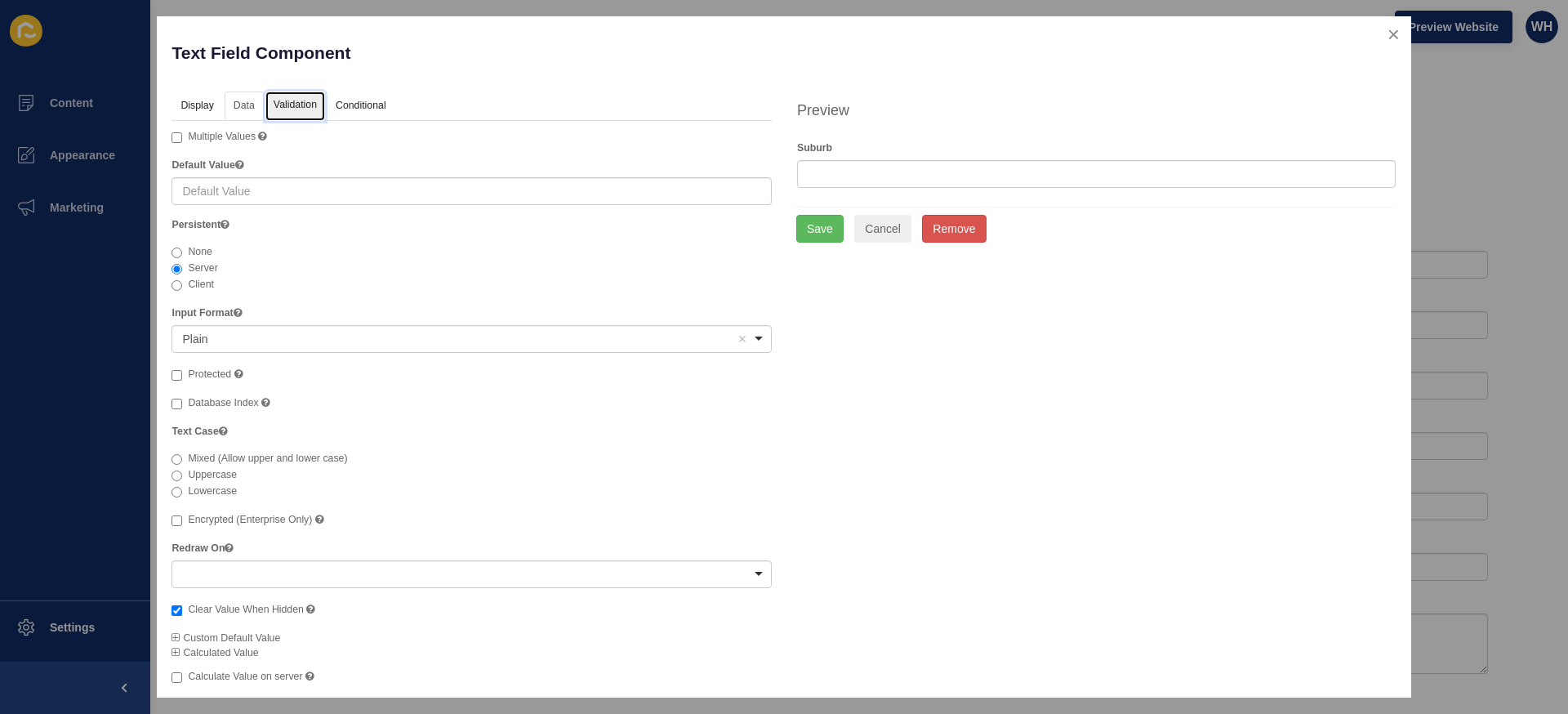
click at [295, 101] on link "Validation" at bounding box center [294, 107] width 59 height 30
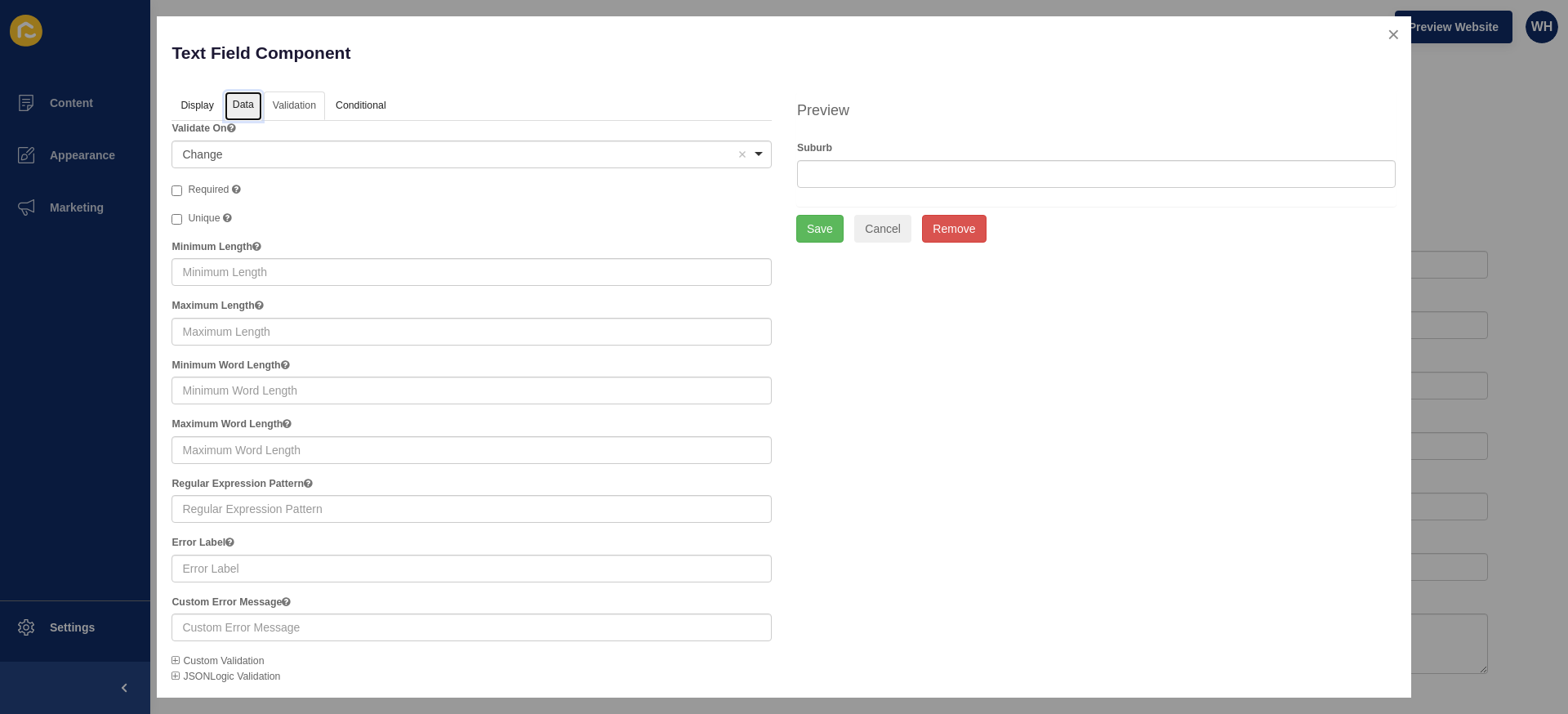
click at [242, 102] on link "Data" at bounding box center [243, 107] width 38 height 30
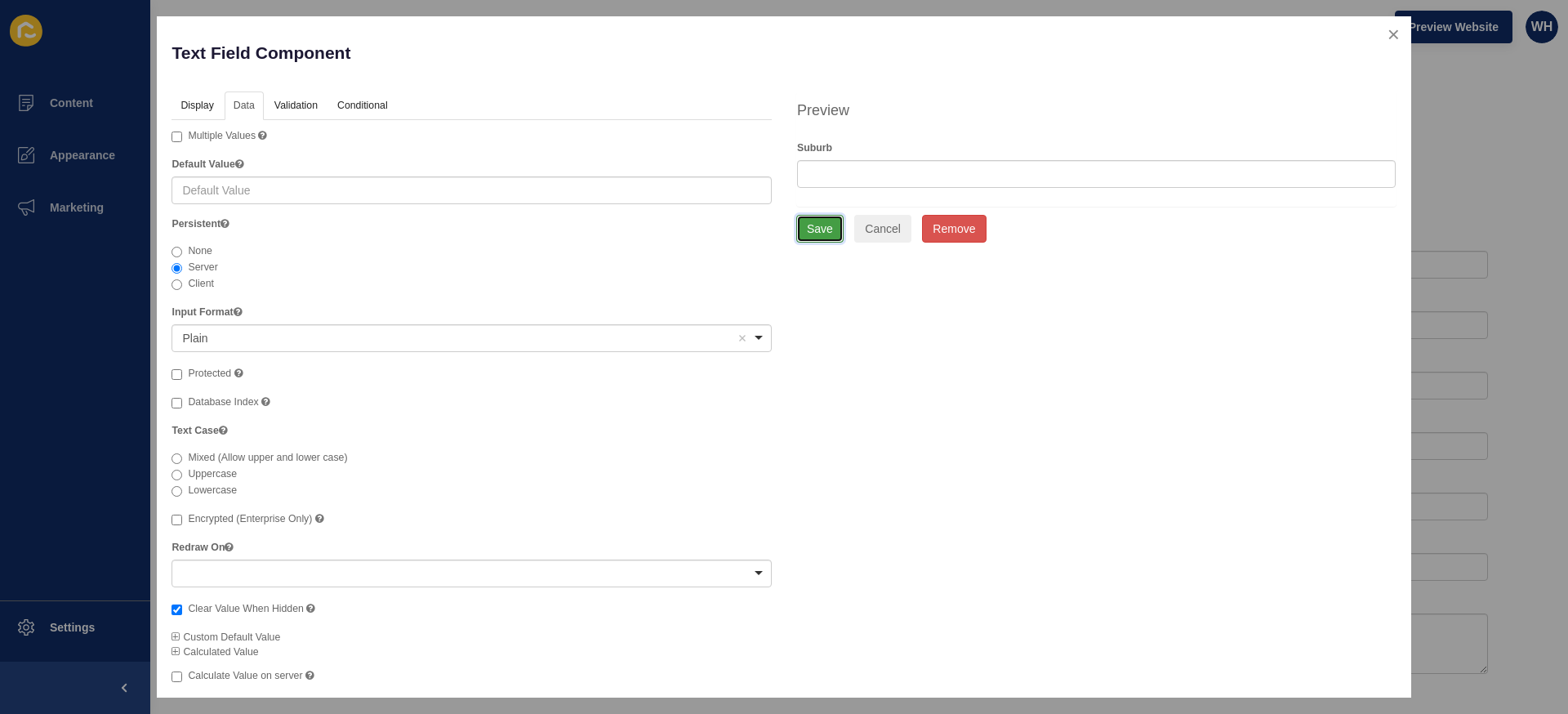
click at [843, 229] on button "Save" at bounding box center [819, 229] width 48 height 28
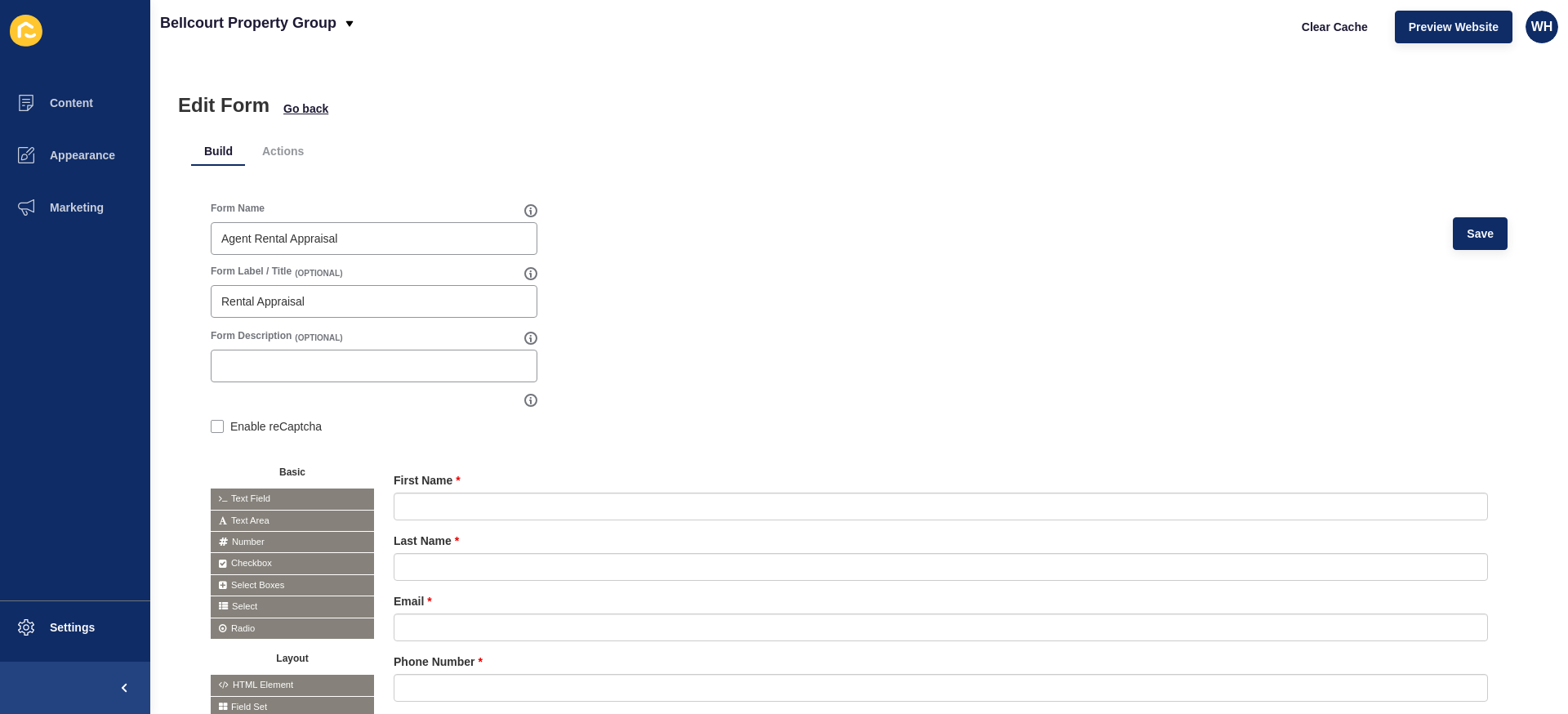
click at [1476, 253] on div "Form Name Agent Rental Appraisal Save" at bounding box center [859, 233] width 1296 height 63
click at [293, 146] on li "Actions" at bounding box center [283, 151] width 68 height 29
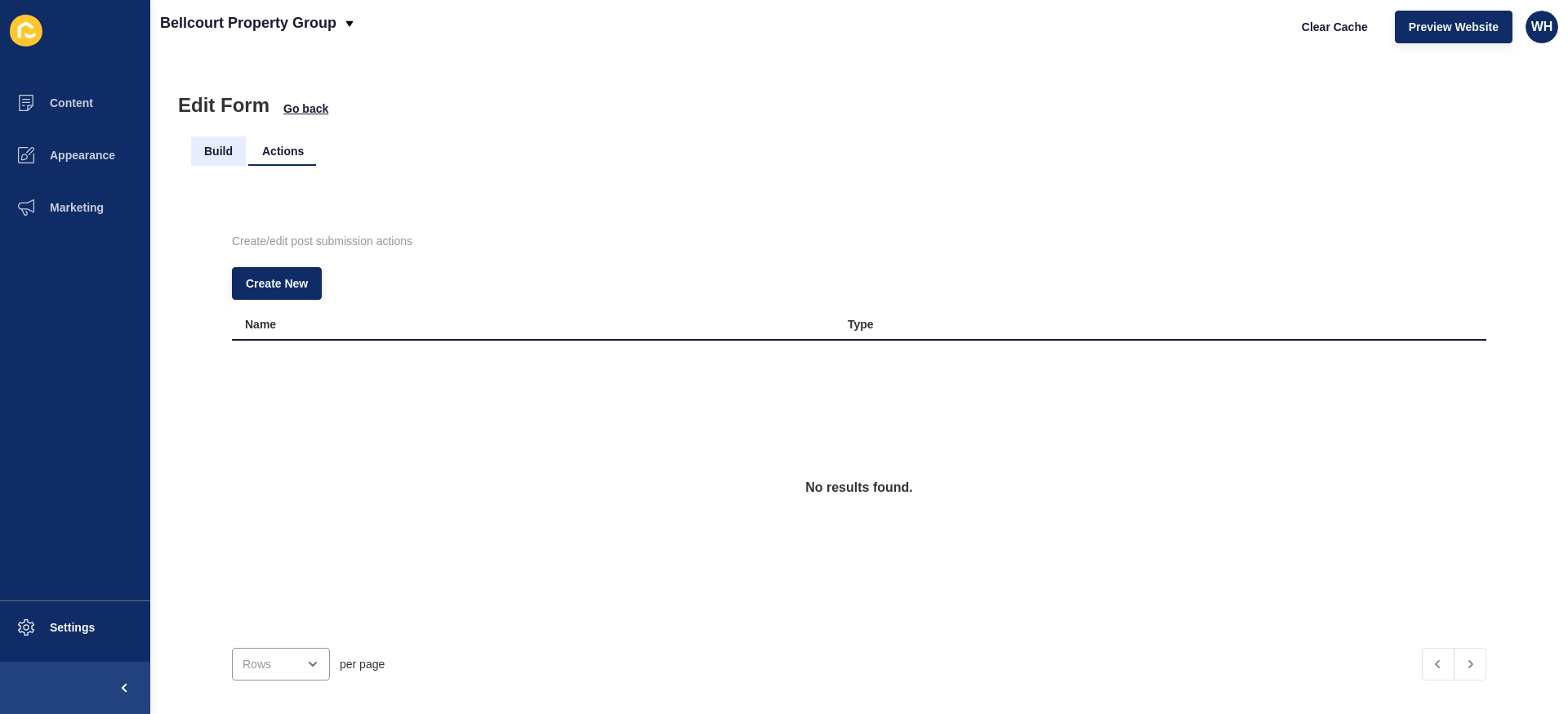
click at [209, 153] on li "Build" at bounding box center [218, 151] width 55 height 29
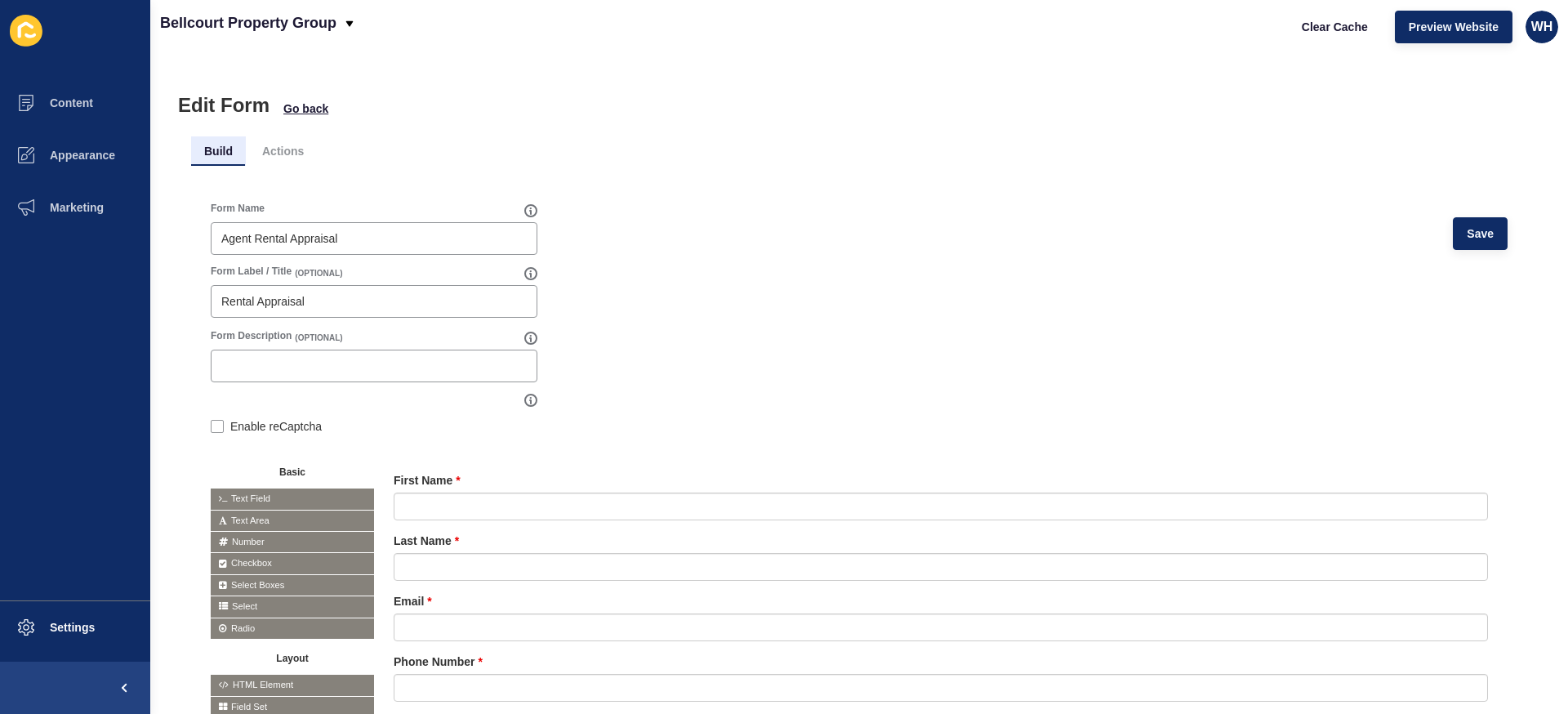
scroll to position [61, 0]
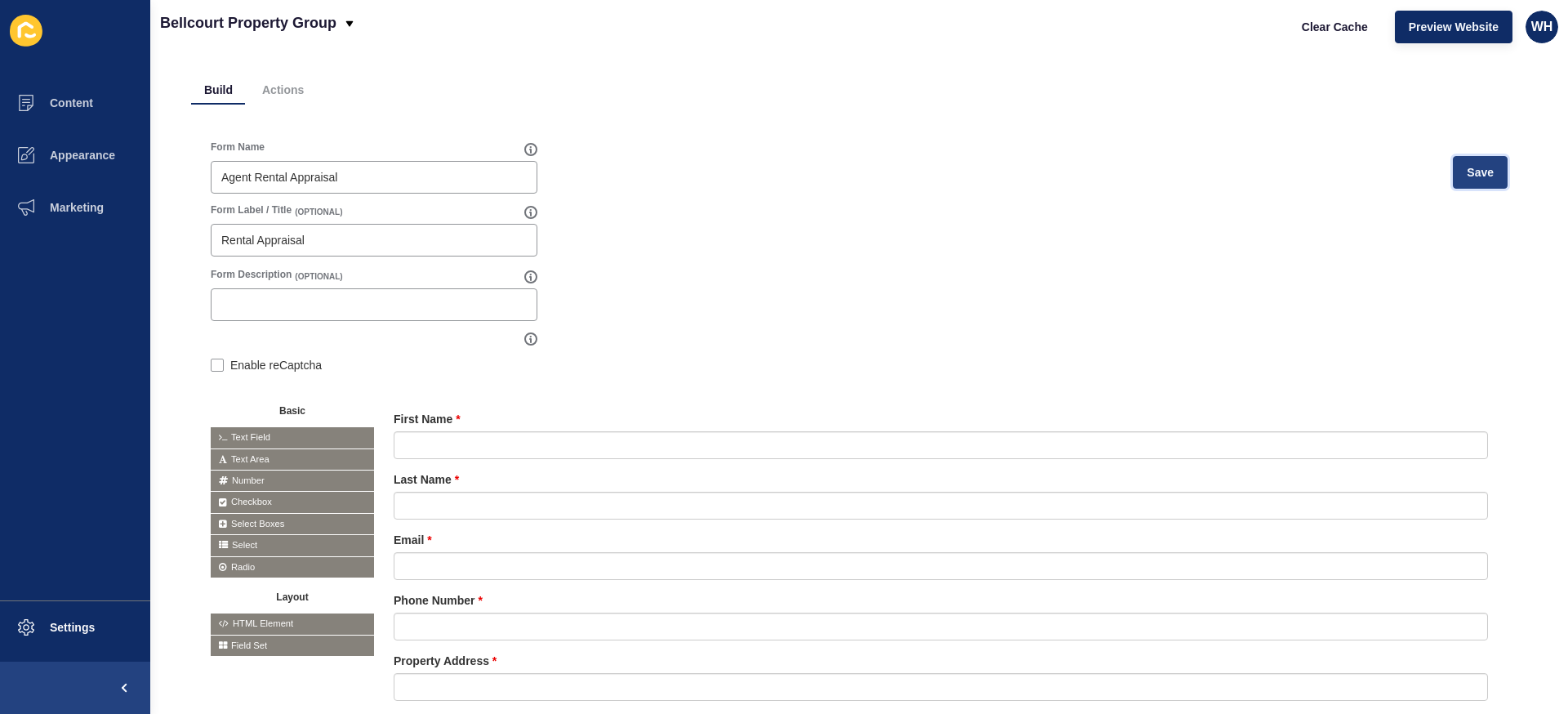
click at [1484, 180] on button "Save" at bounding box center [1480, 172] width 55 height 33
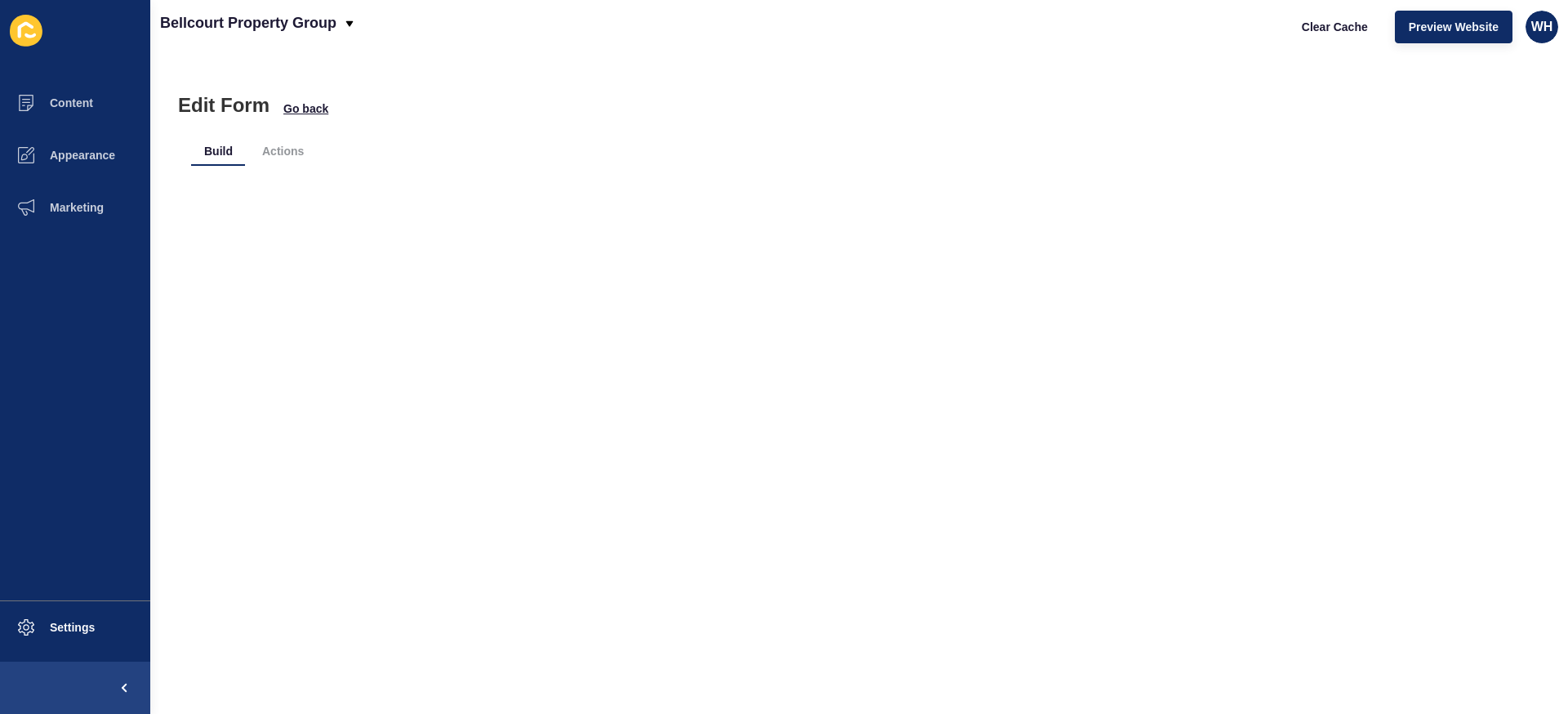
scroll to position [0, 0]
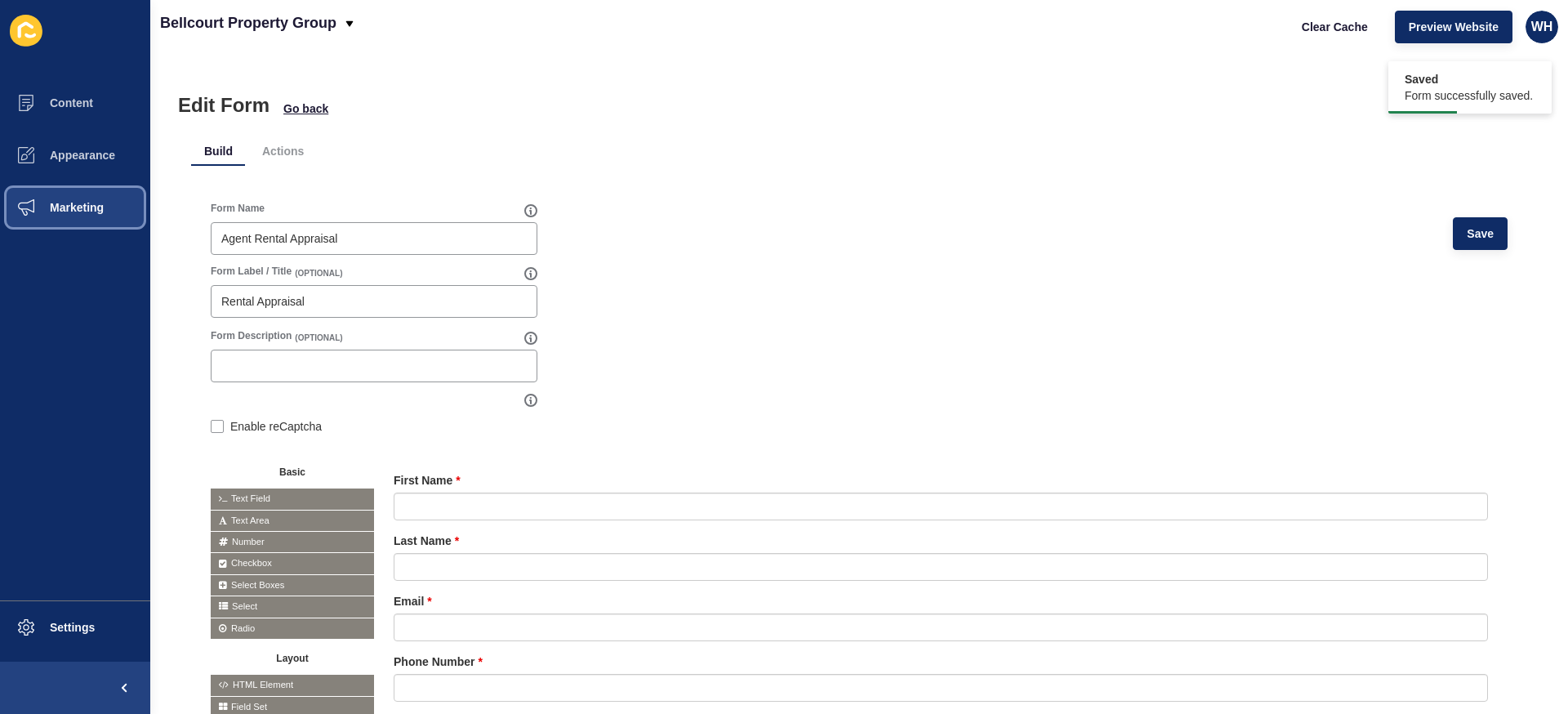
click at [82, 214] on span "Marketing" at bounding box center [50, 208] width 106 height 13
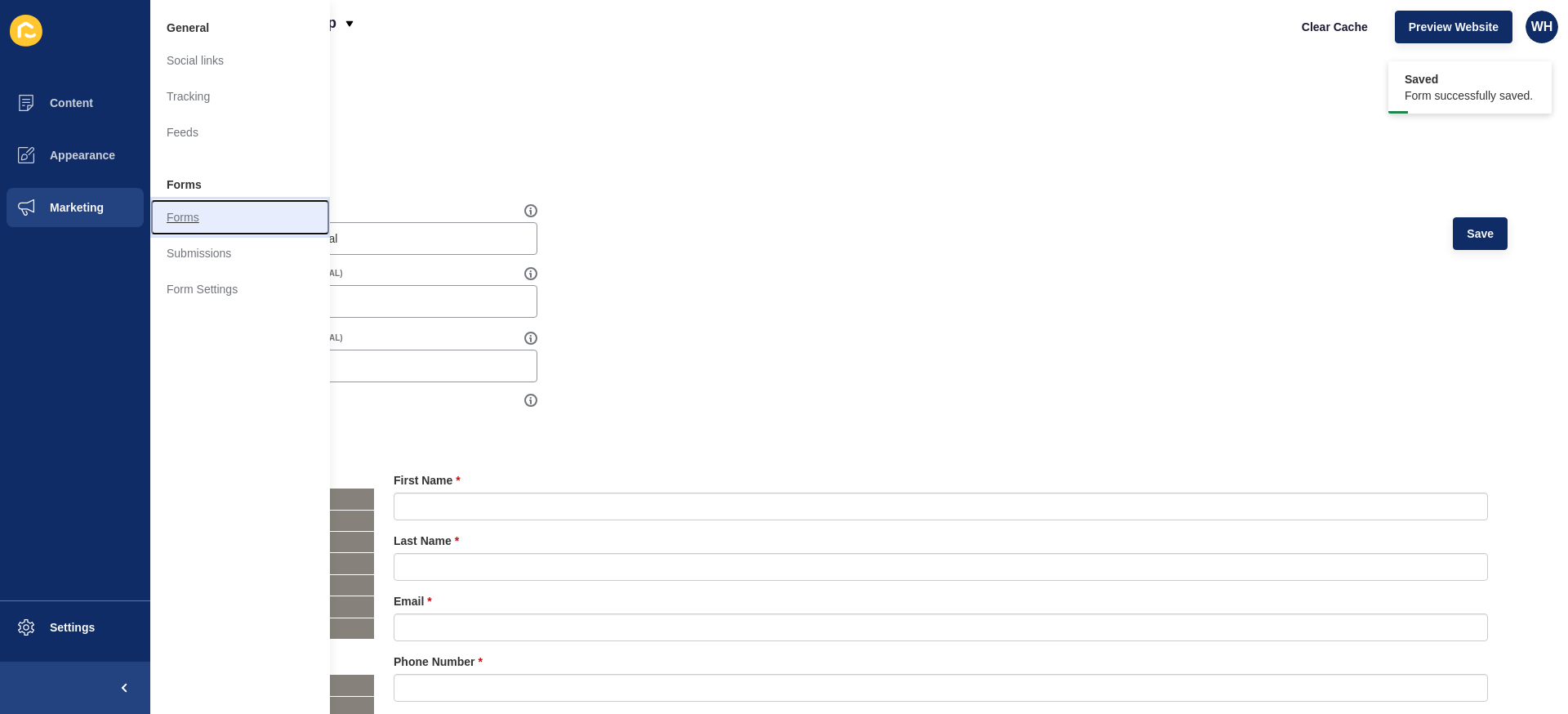
click at [195, 216] on link "Forms" at bounding box center [239, 217] width 179 height 36
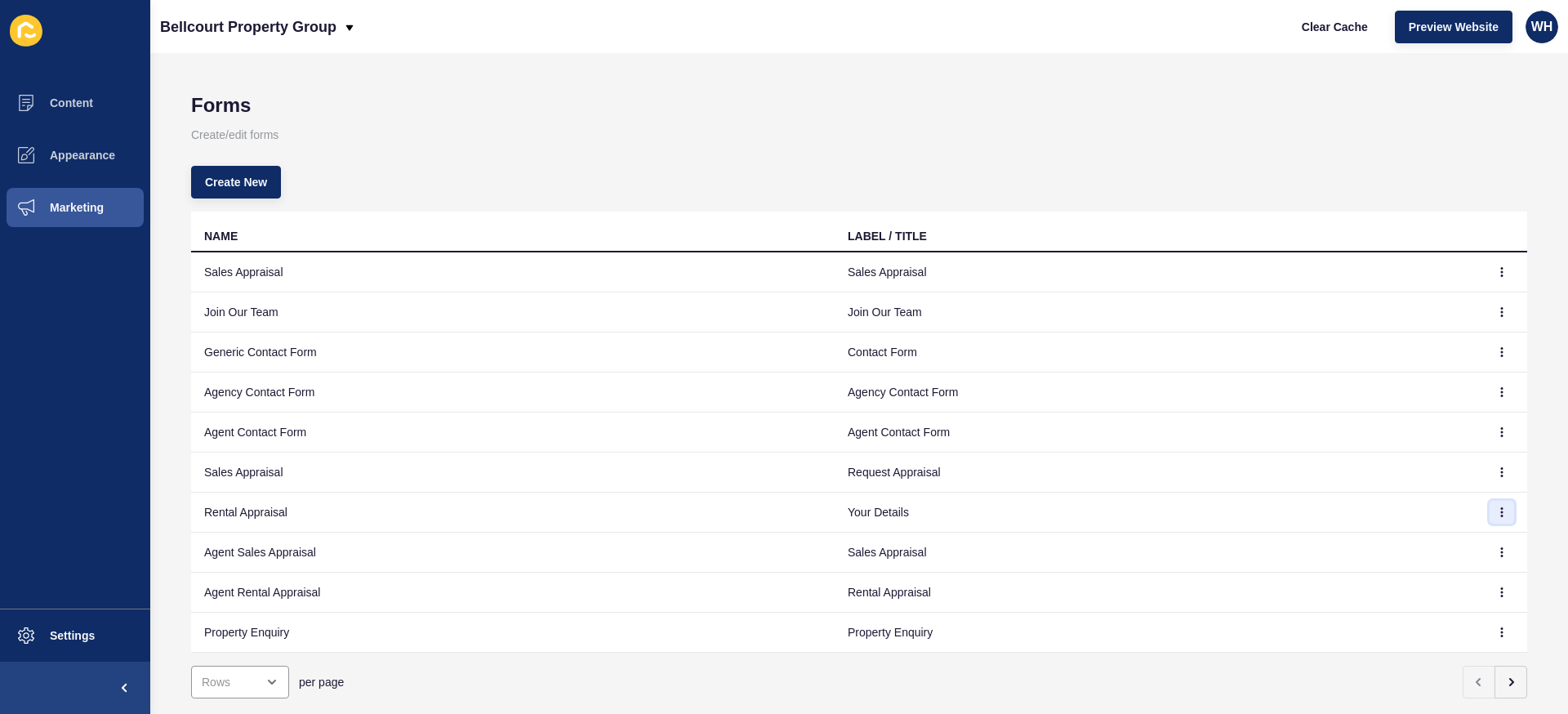
click at [1501, 510] on icon "button" at bounding box center [1501, 512] width 1 height 8
click at [1434, 541] on link "Edit" at bounding box center [1456, 545] width 114 height 36
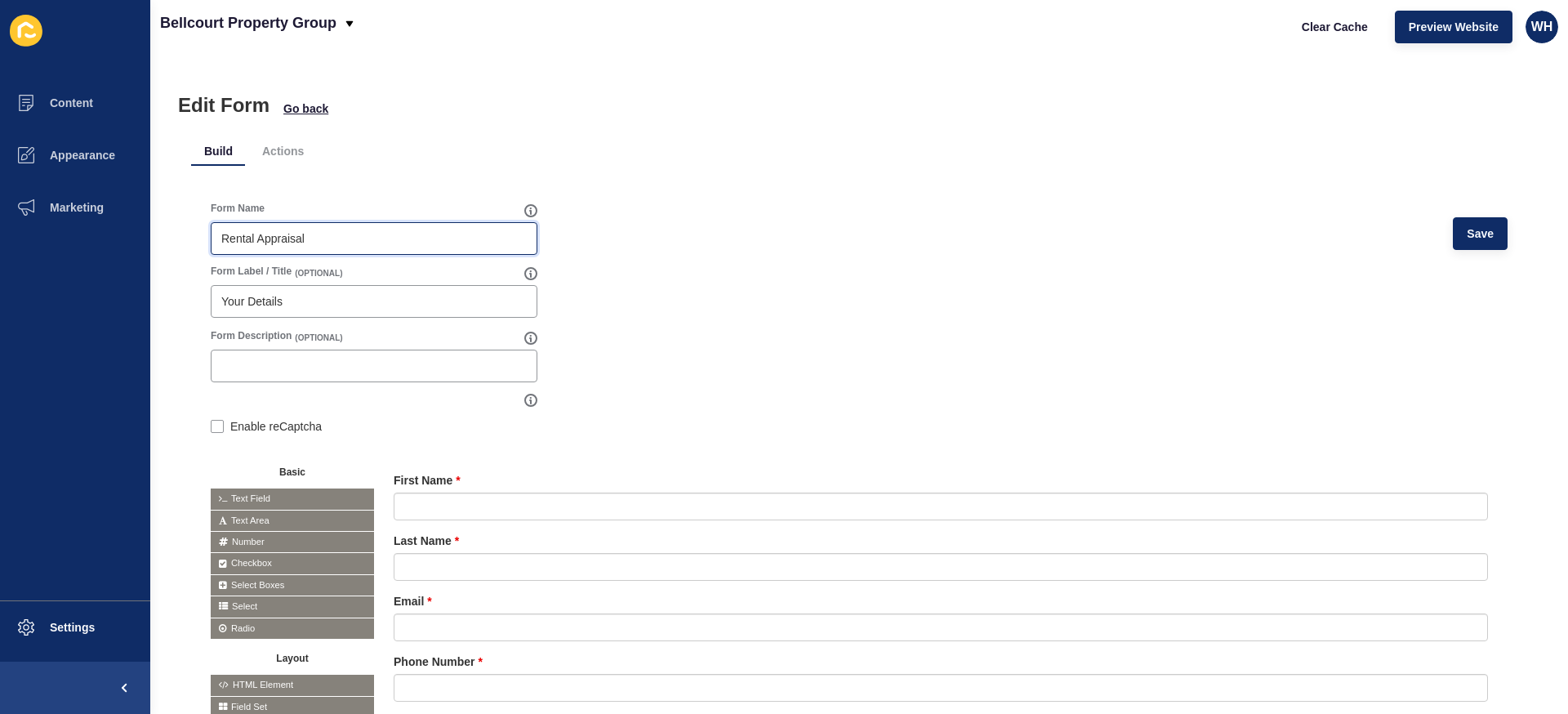
click at [221, 235] on input "Rental Appraisal" at bounding box center [373, 239] width 305 height 17
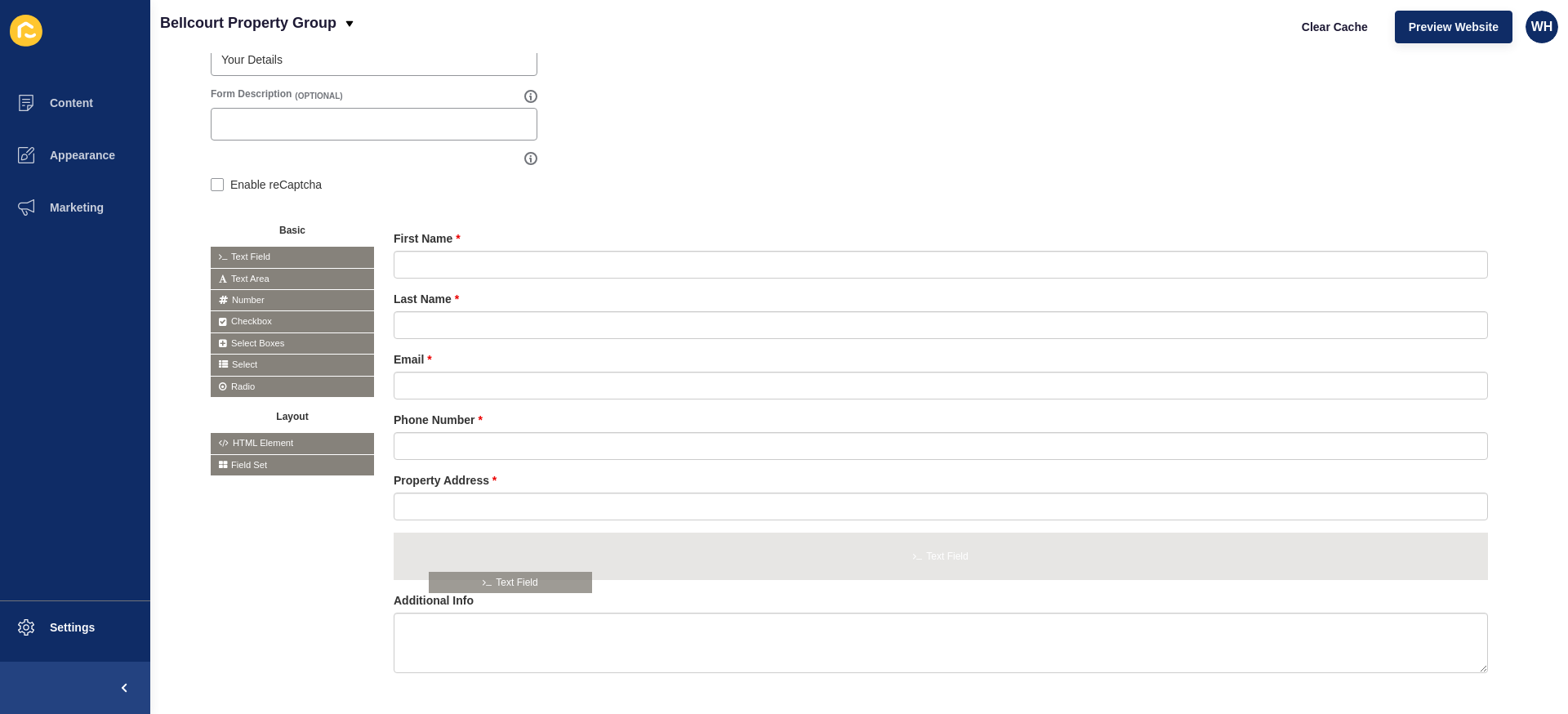
drag, startPoint x: 246, startPoint y: 255, endPoint x: 473, endPoint y: 586, distance: 401.4
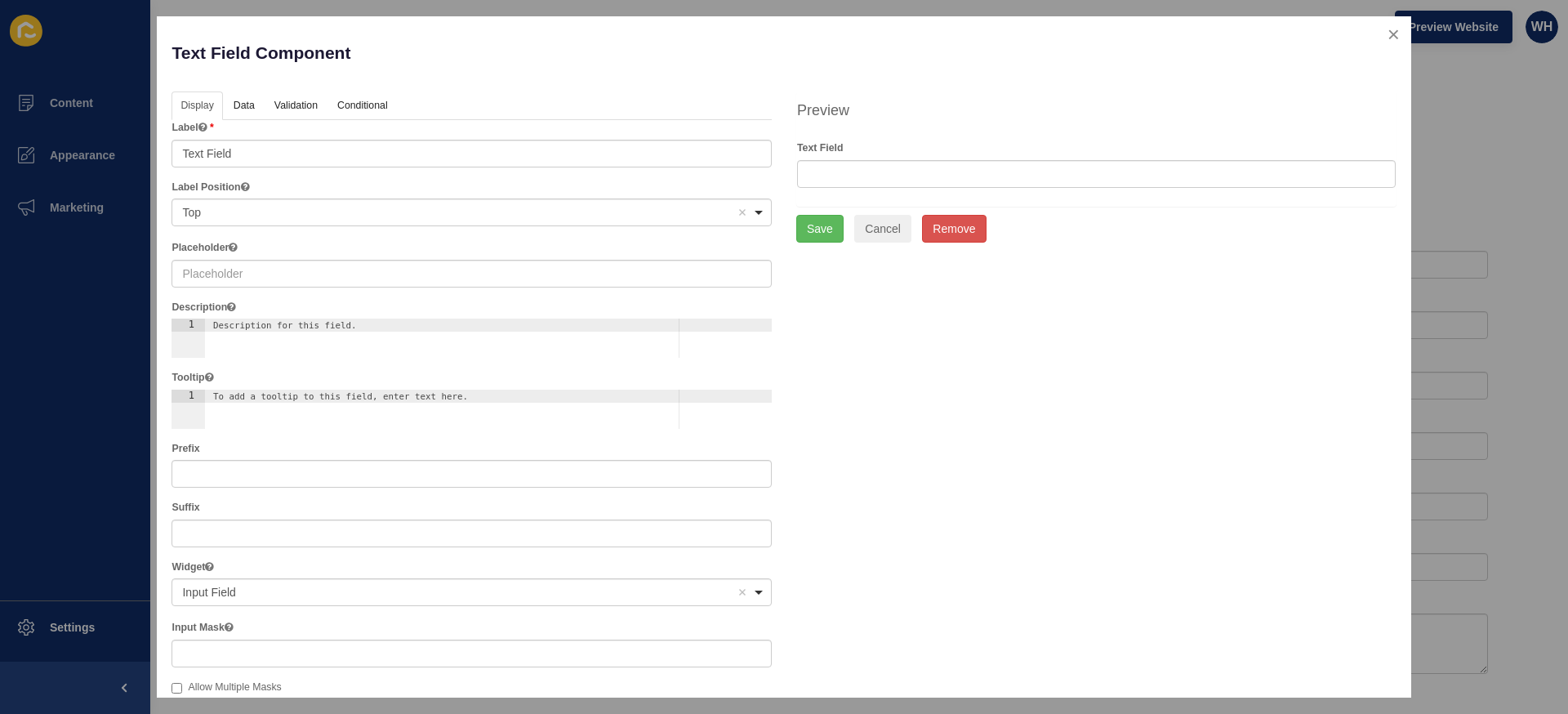
type input "Proposal - Rental Appraisal"
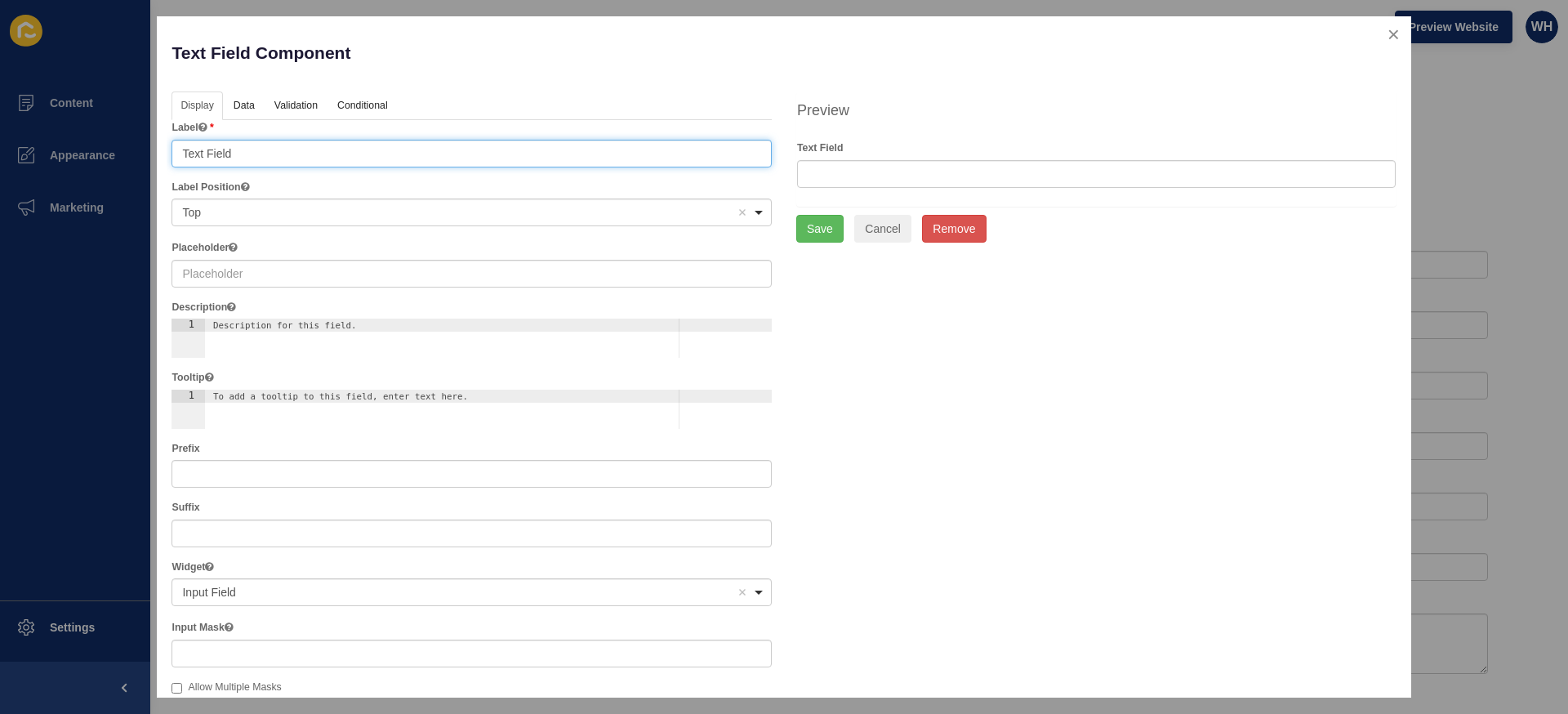
click at [403, 153] on input "Text Field" at bounding box center [472, 153] width 600 height 28
type input "Suburb"
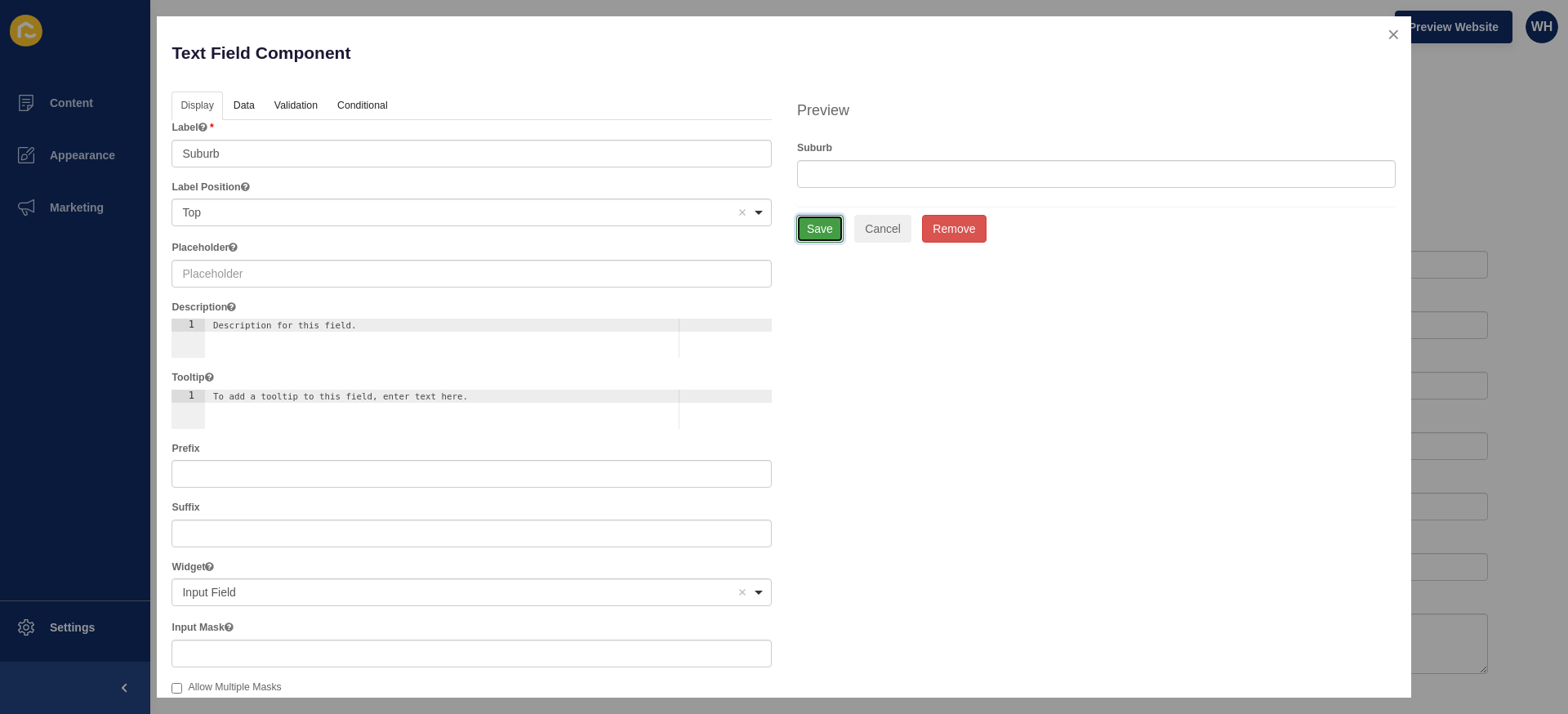
click at [817, 222] on button "Save" at bounding box center [819, 229] width 48 height 28
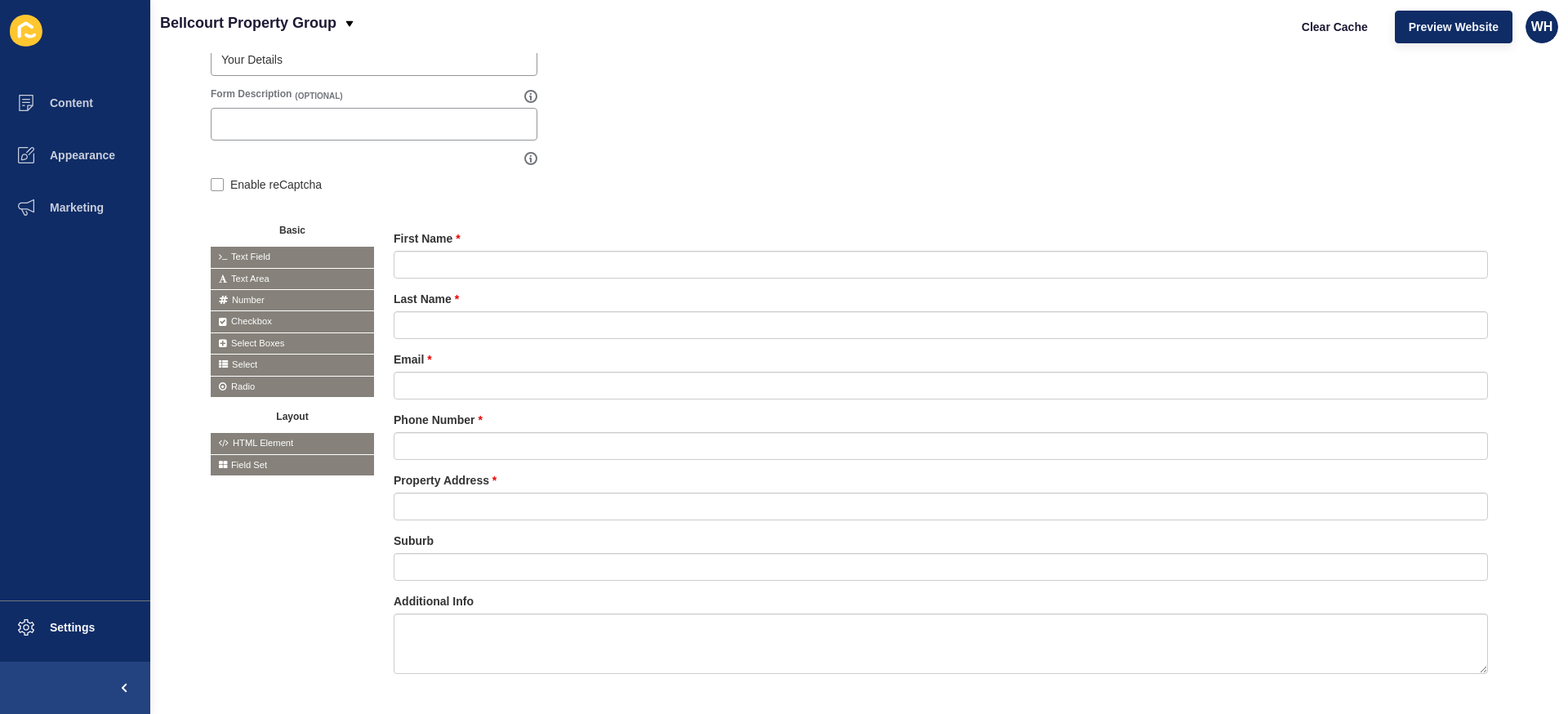
scroll to position [0, 0]
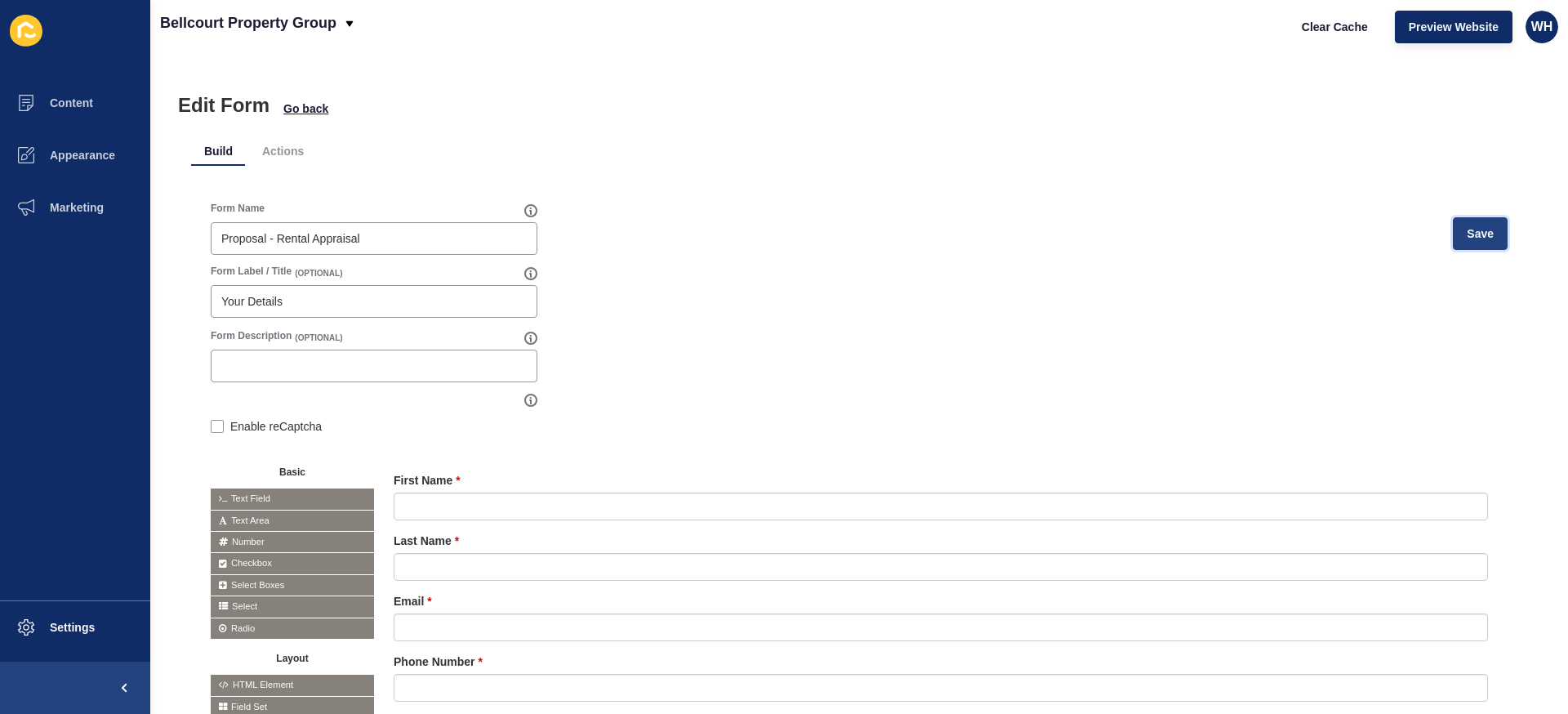
click at [1471, 236] on span "Save" at bounding box center [1480, 234] width 27 height 17
